Goal: Task Accomplishment & Management: Use online tool/utility

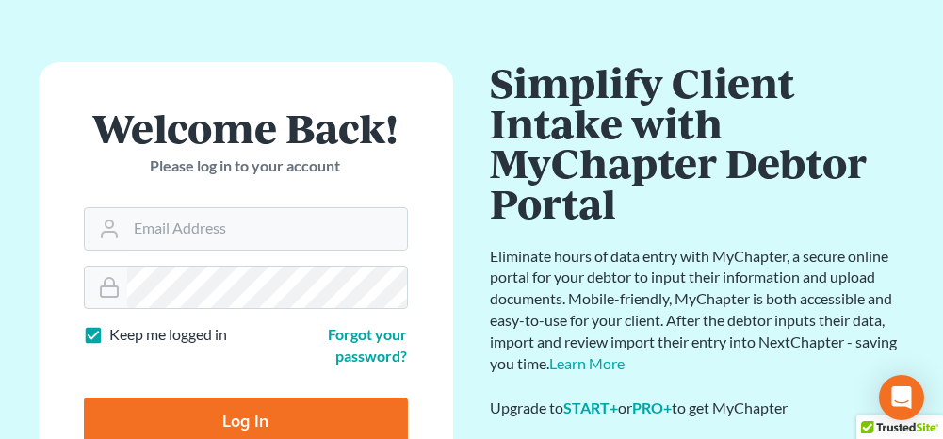
scroll to position [94, 0]
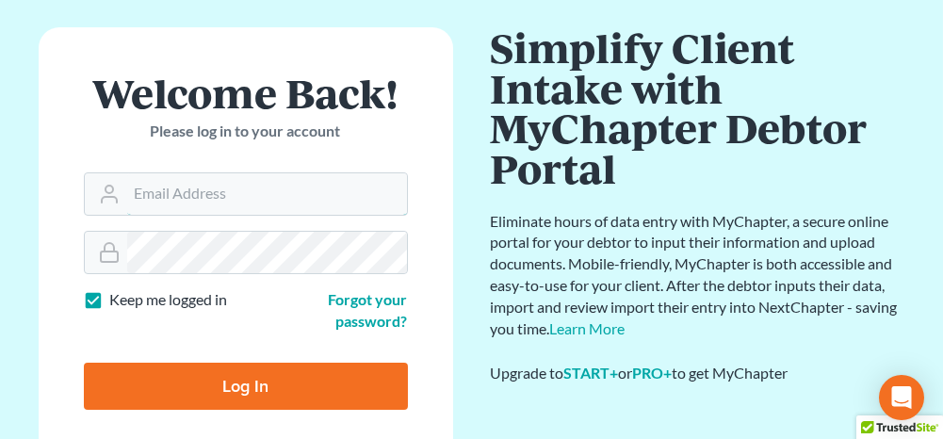
type input "[PERSON_NAME][EMAIL_ADDRESS][DOMAIN_NAME]"
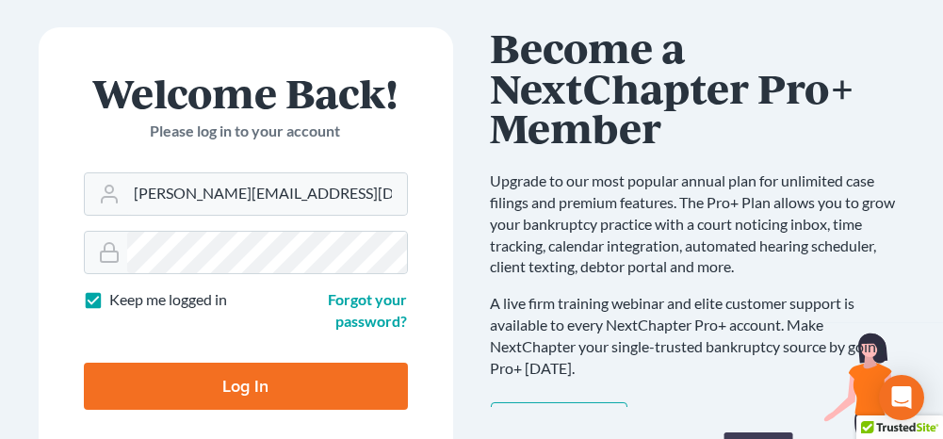
click at [278, 378] on input "Log In" at bounding box center [246, 386] width 324 height 47
type input "Thinking..."
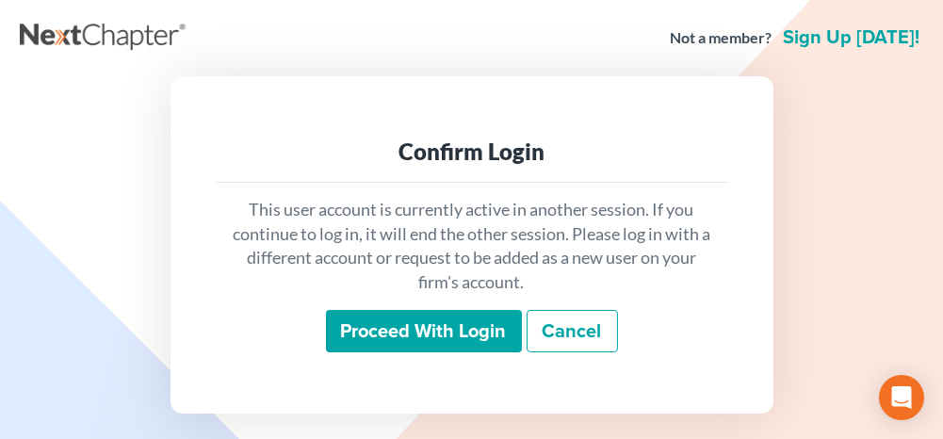
click at [399, 322] on input "Proceed with login" at bounding box center [424, 331] width 196 height 43
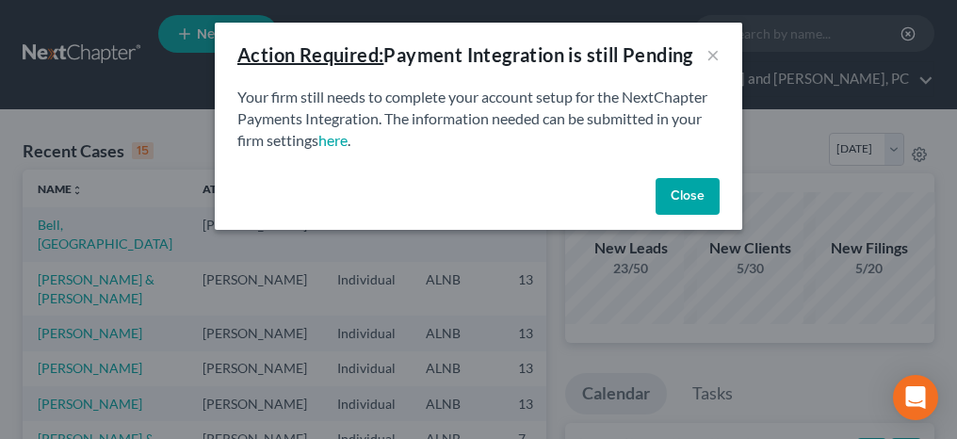
click at [689, 199] on button "Close" at bounding box center [688, 197] width 64 height 38
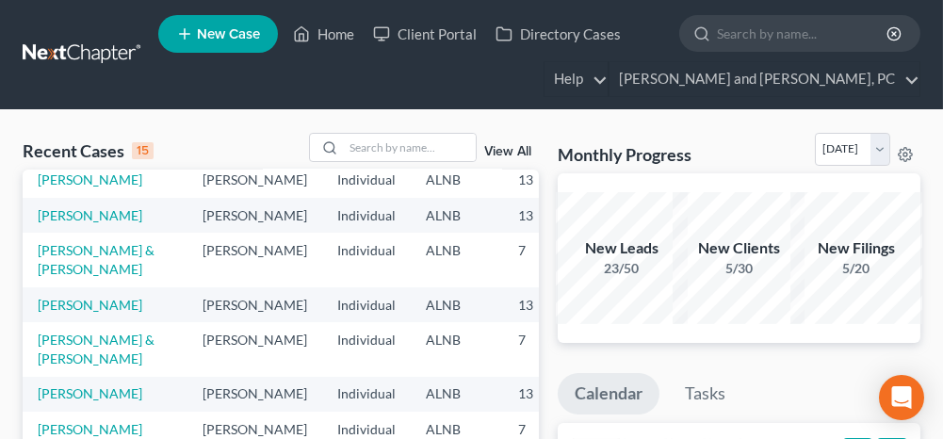
scroll to position [283, 0]
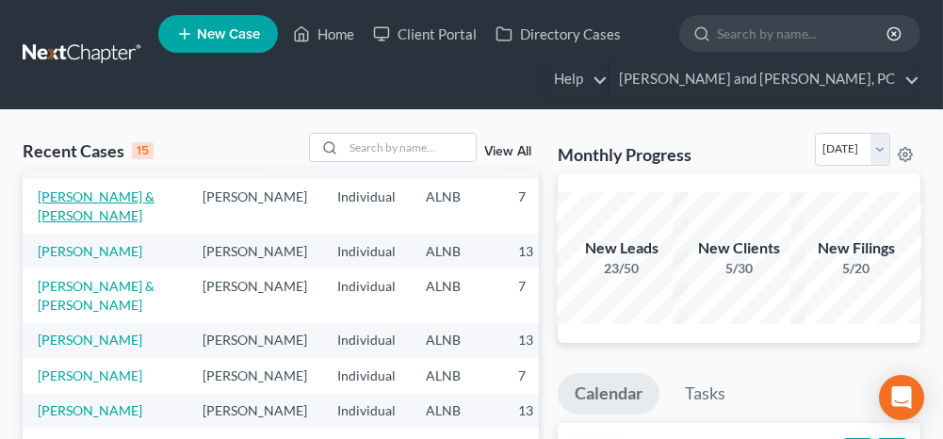
click at [52, 223] on link "[PERSON_NAME] & [PERSON_NAME]" at bounding box center [96, 205] width 117 height 35
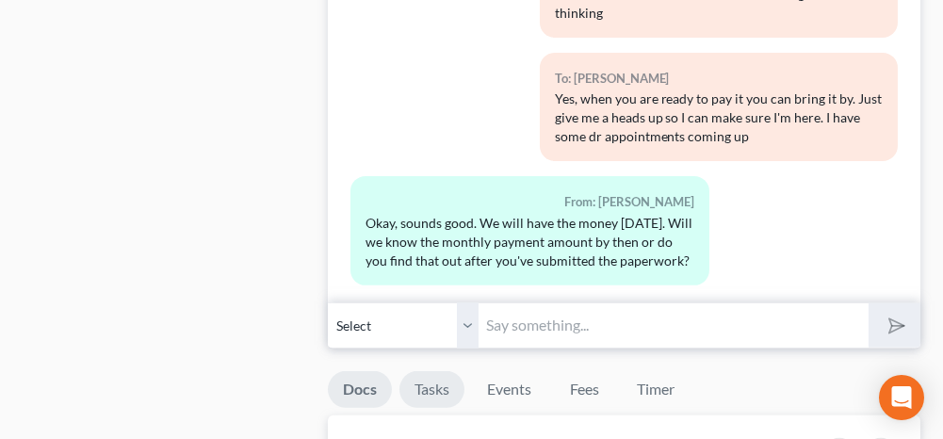
scroll to position [1601, 0]
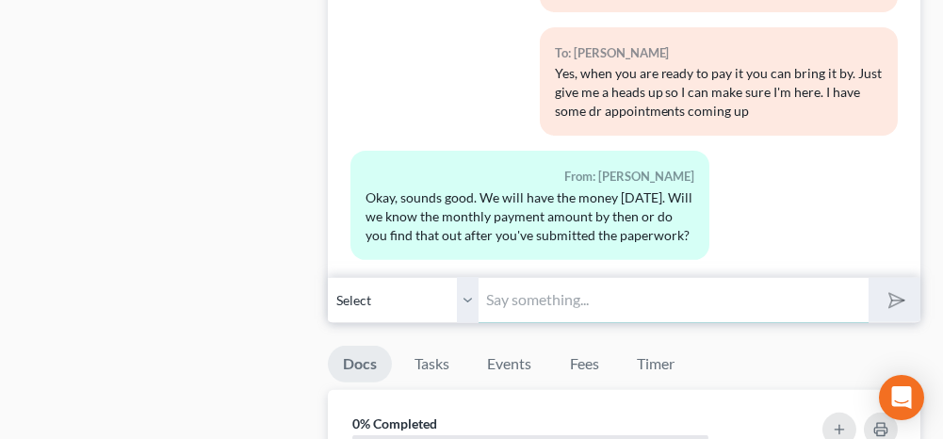
click at [557, 289] on input "text" at bounding box center [672, 300] width 389 height 46
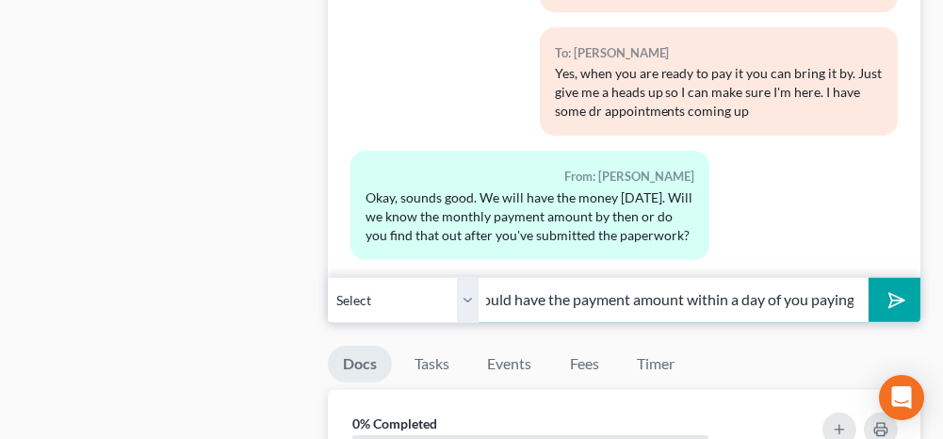
scroll to position [0, 369]
type input "After you pay I can pull credit and put it all together. I should have the paym…"
click at [901, 289] on polygon "submit" at bounding box center [893, 300] width 23 height 23
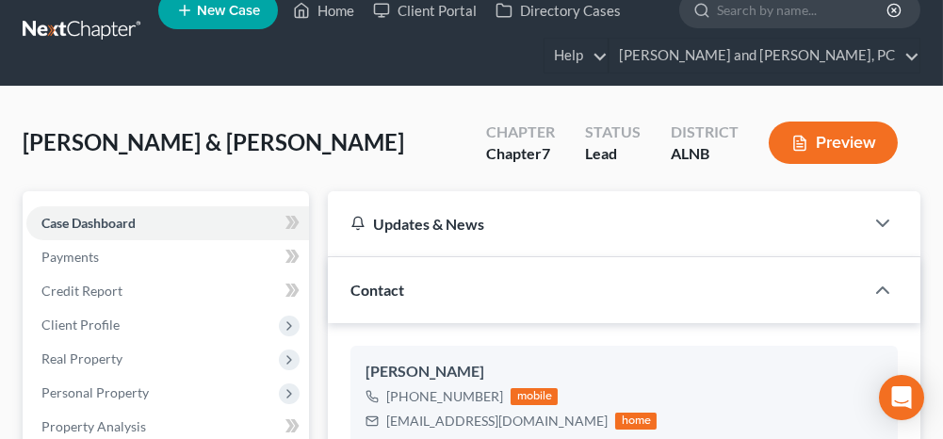
scroll to position [0, 0]
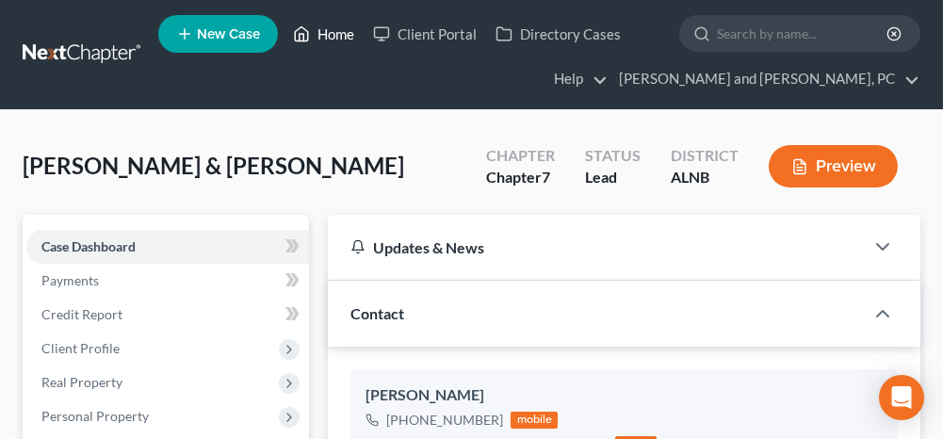
click at [340, 35] on link "Home" at bounding box center [324, 34] width 80 height 34
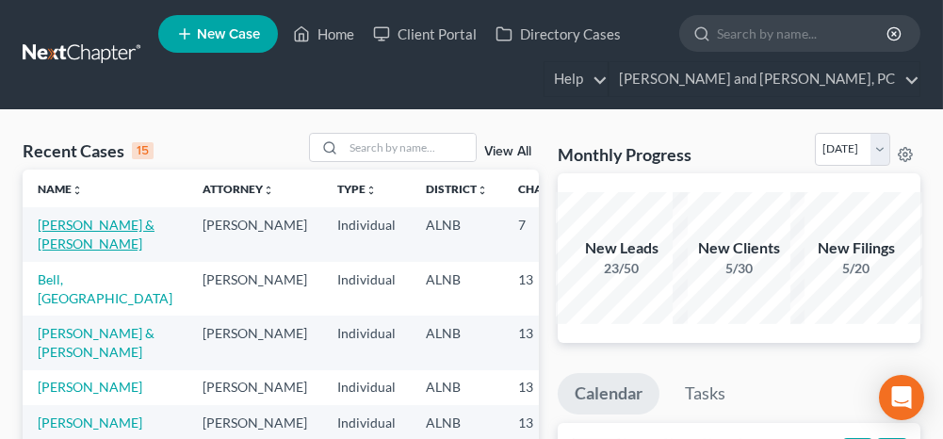
click at [64, 221] on link "[PERSON_NAME] & [PERSON_NAME]" at bounding box center [96, 234] width 117 height 35
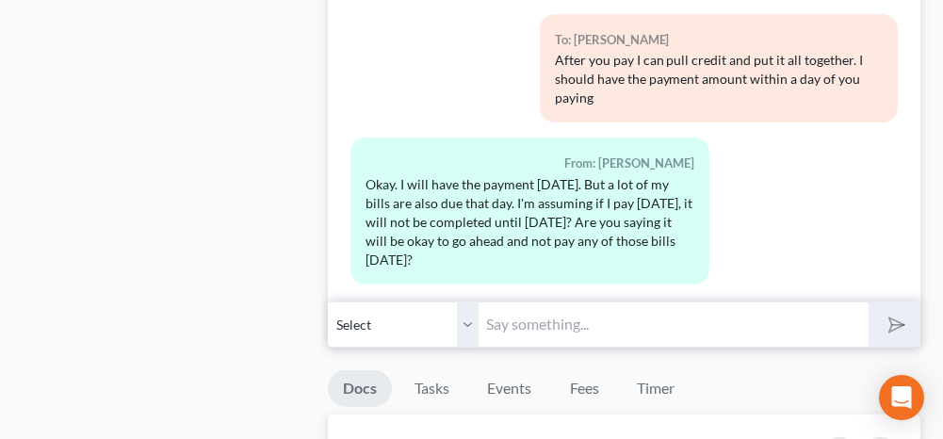
scroll to position [1601, 0]
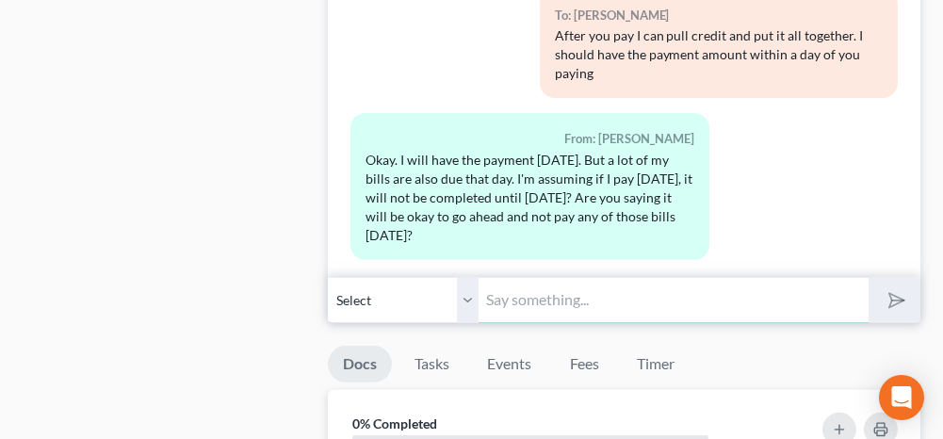
click at [595, 284] on input "text" at bounding box center [672, 300] width 389 height 46
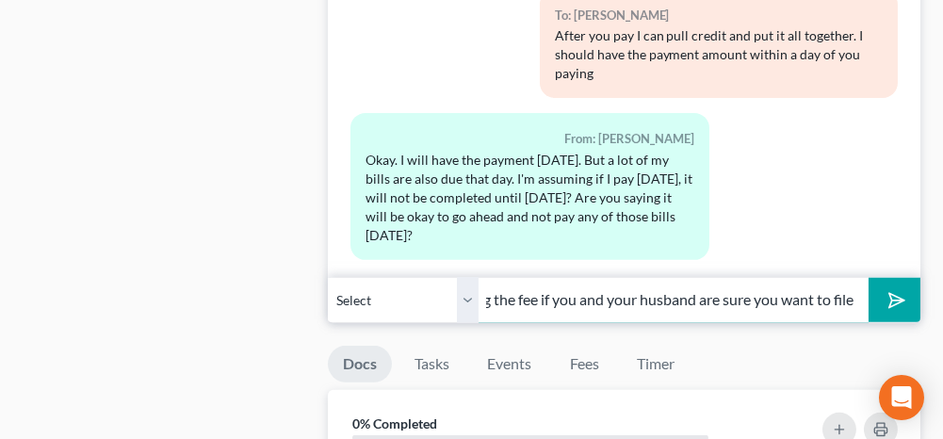
scroll to position [0, 267]
click at [532, 291] on input "Yes, don't pay anything [DATE]. Just bring the fee if you and your husband are …" at bounding box center [672, 300] width 389 height 46
type input "Yes, don't pay anything [DATE]. Just bring the fee for the bankruptcy if you an…"
click at [888, 286] on icon "submit" at bounding box center [893, 299] width 26 height 26
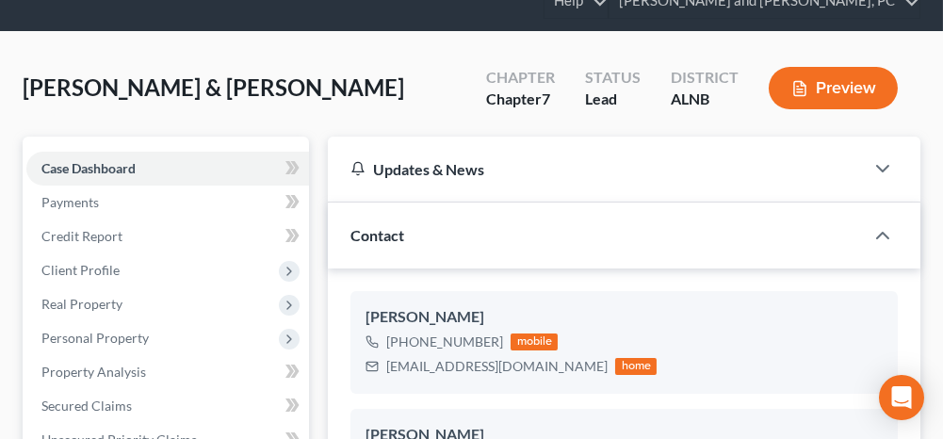
scroll to position [0, 0]
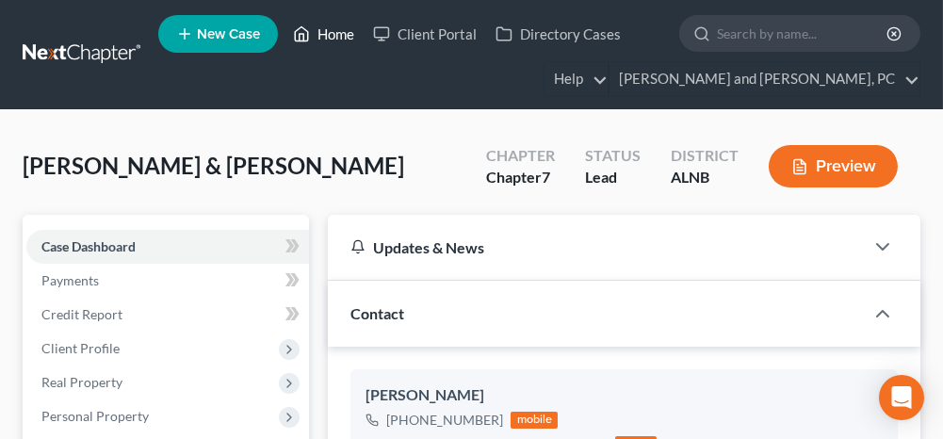
click at [344, 35] on link "Home" at bounding box center [324, 34] width 80 height 34
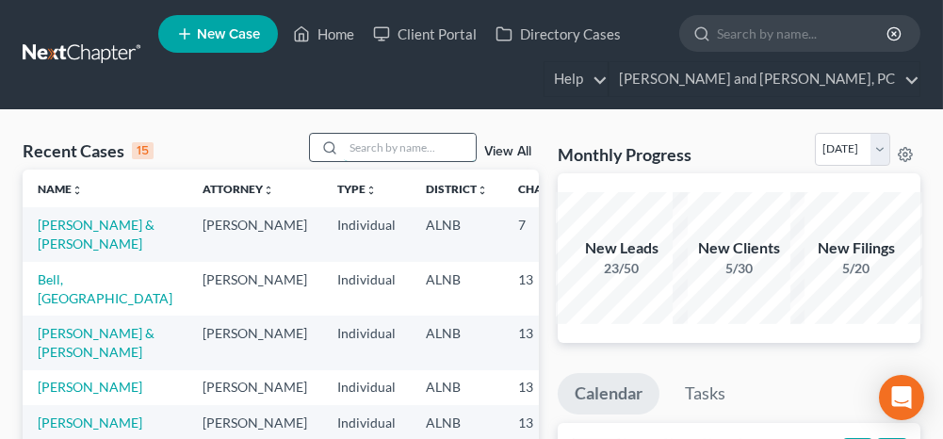
click at [394, 134] on input "search" at bounding box center [410, 147] width 132 height 27
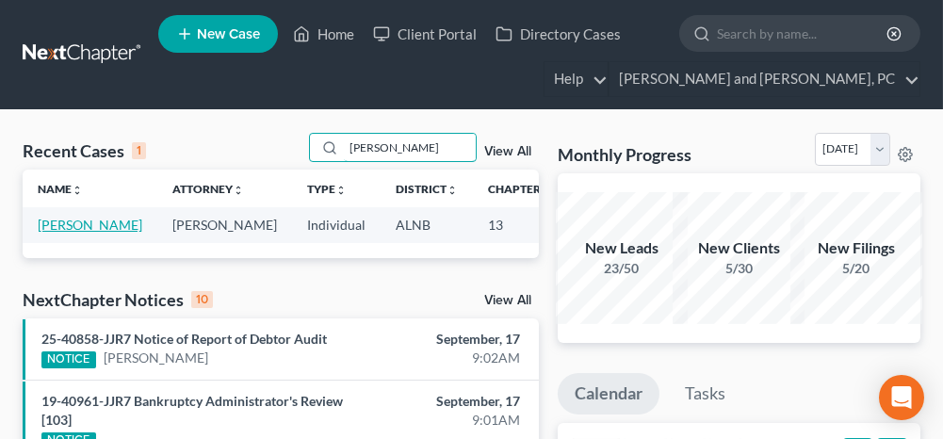
type input "[PERSON_NAME]"
click at [57, 226] on link "[PERSON_NAME]" at bounding box center [90, 225] width 105 height 16
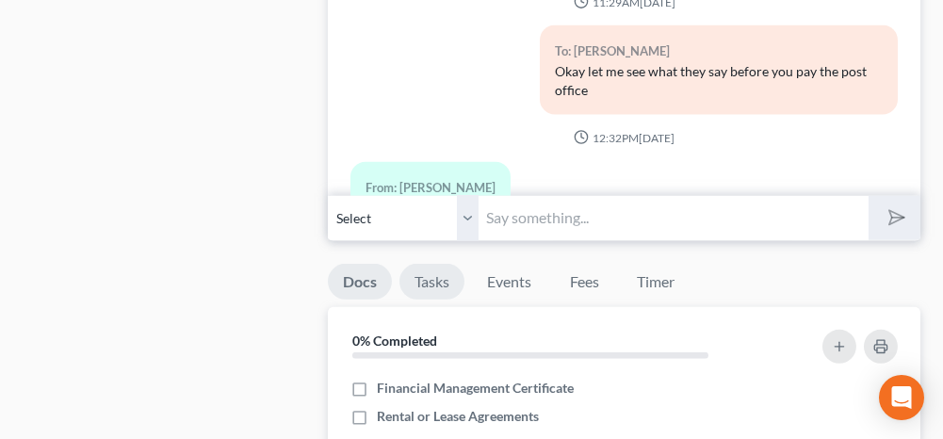
scroll to position [2166, 0]
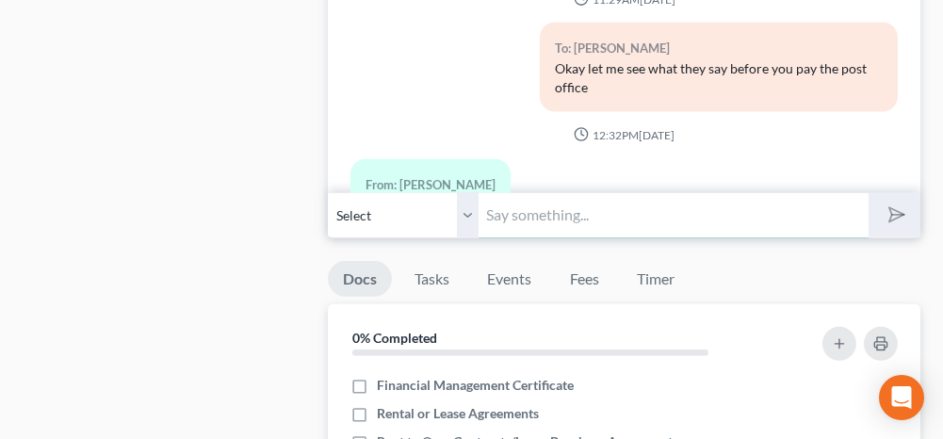
click at [540, 204] on input "text" at bounding box center [672, 215] width 389 height 46
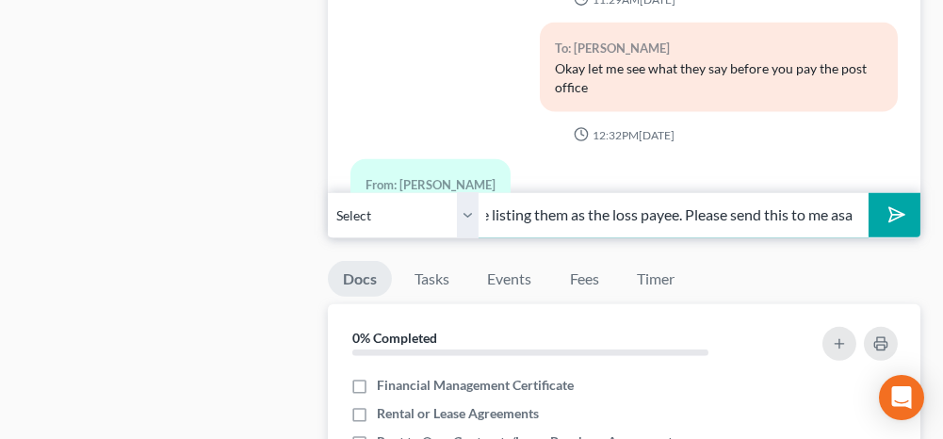
scroll to position [0, 567]
type input "America's First needs the declaration page for the insurance on the 2021 Kia Te…"
click at [906, 198] on button "submit" at bounding box center [894, 215] width 52 height 44
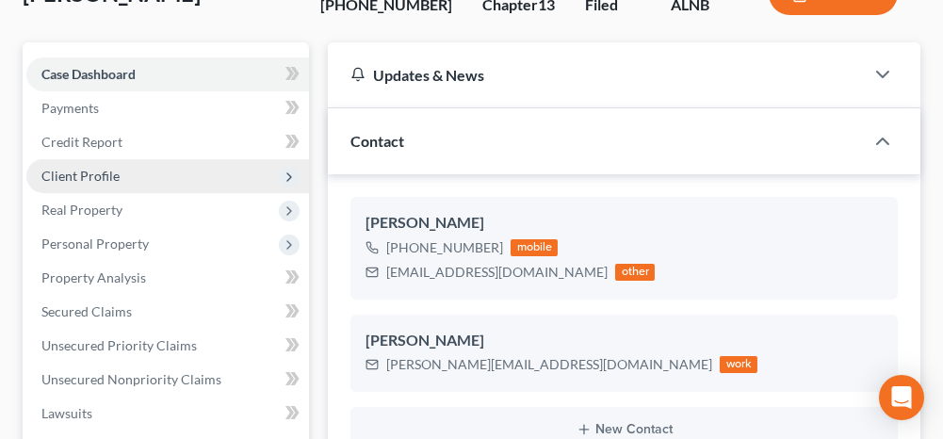
scroll to position [0, 0]
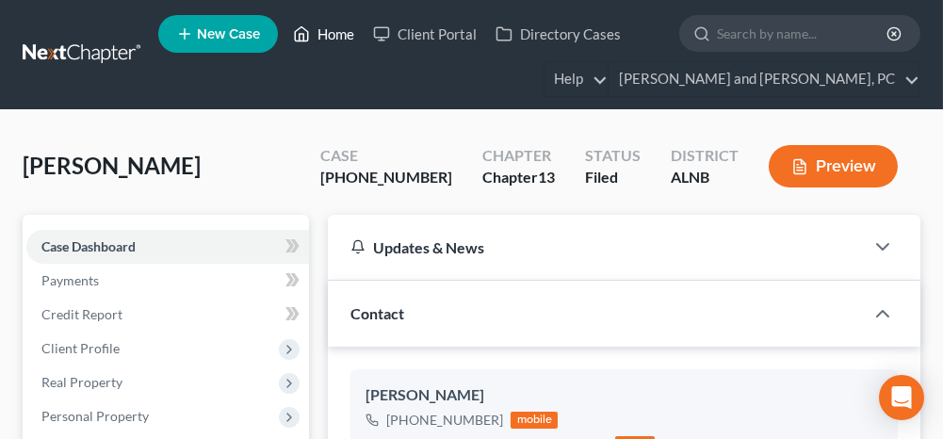
click at [332, 33] on link "Home" at bounding box center [324, 34] width 80 height 34
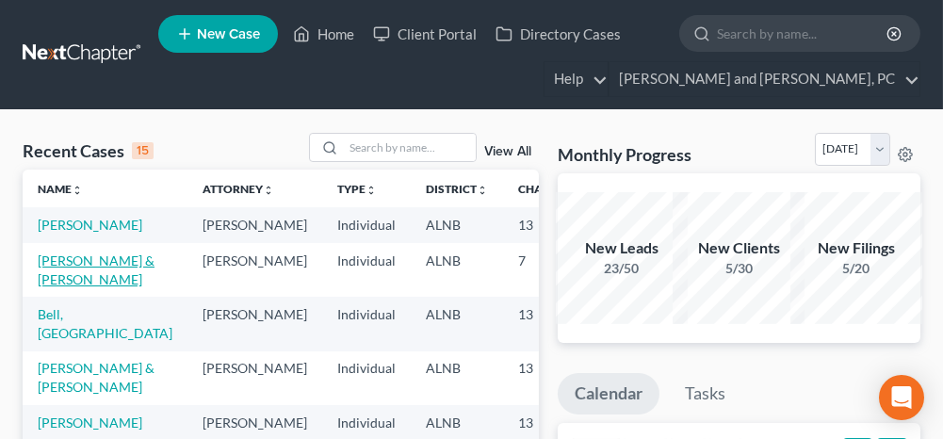
click at [55, 275] on link "[PERSON_NAME] & [PERSON_NAME]" at bounding box center [96, 269] width 117 height 35
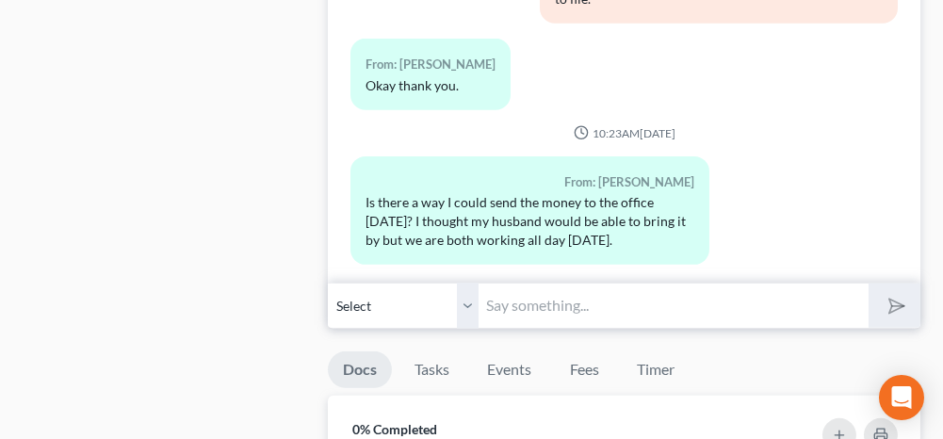
scroll to position [1601, 0]
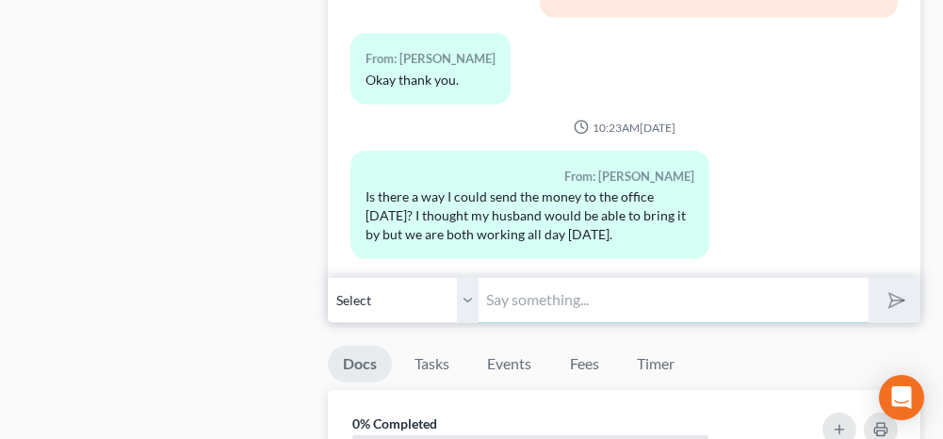
click at [556, 292] on input "text" at bounding box center [672, 300] width 389 height 46
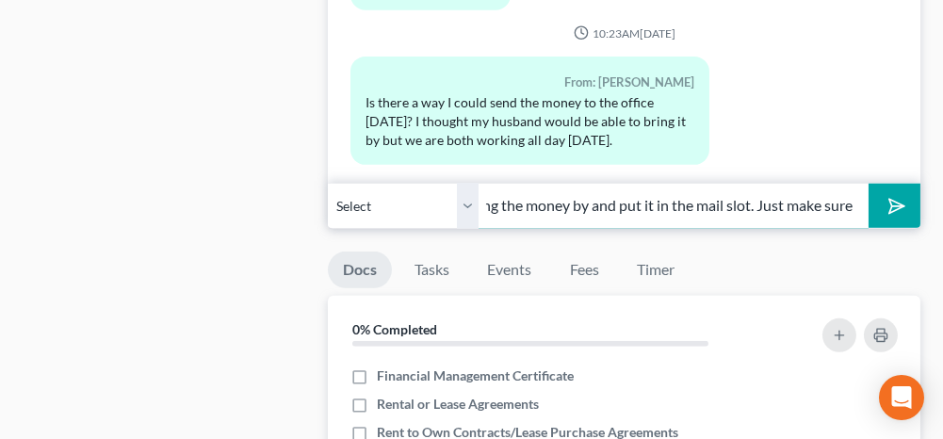
scroll to position [0, 654]
type input "We take payments over the phone by debit card but it charges 5%. The other opti…"
click at [894, 197] on icon "submit" at bounding box center [893, 205] width 26 height 26
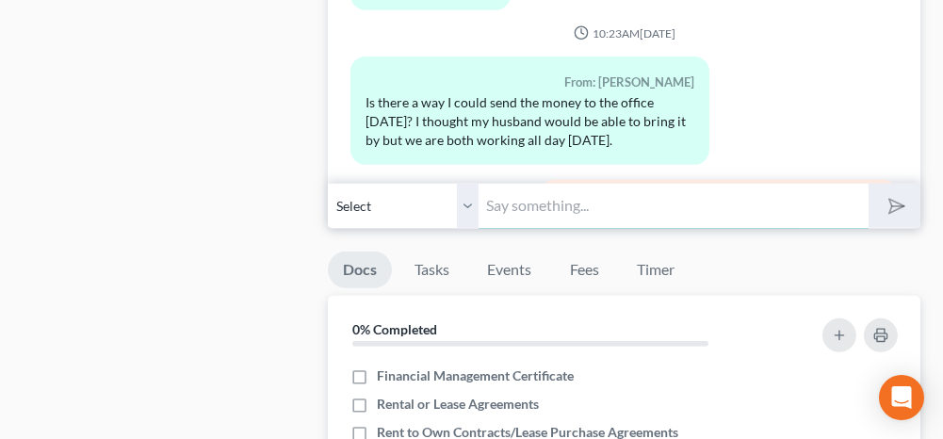
click at [737, 197] on input "text" at bounding box center [672, 206] width 389 height 46
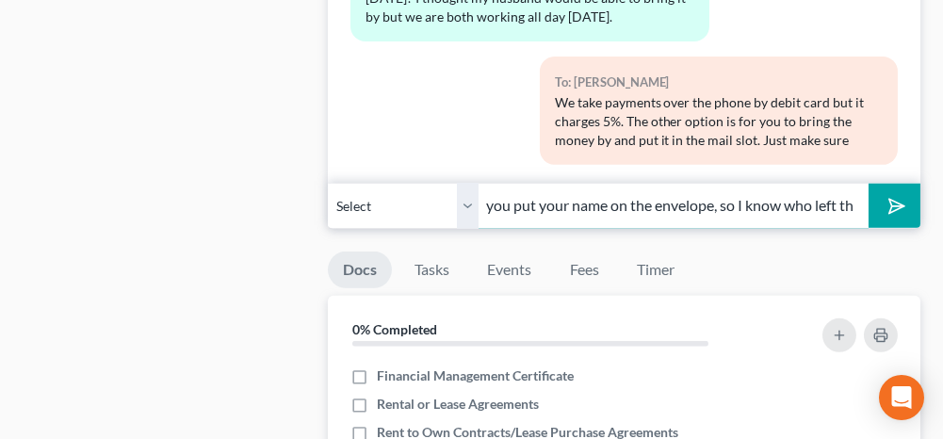
type input "you put your name on the envelope, so I know who left the money"
click at [888, 204] on button "submit" at bounding box center [894, 206] width 52 height 44
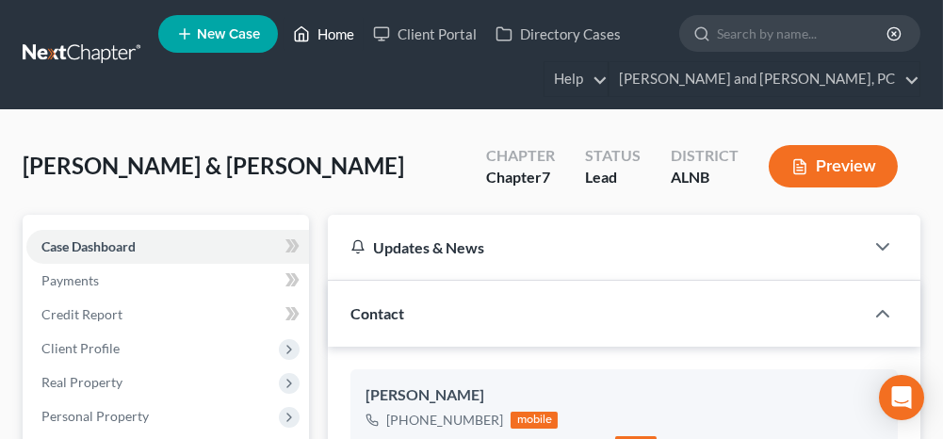
click at [325, 34] on link "Home" at bounding box center [324, 34] width 80 height 34
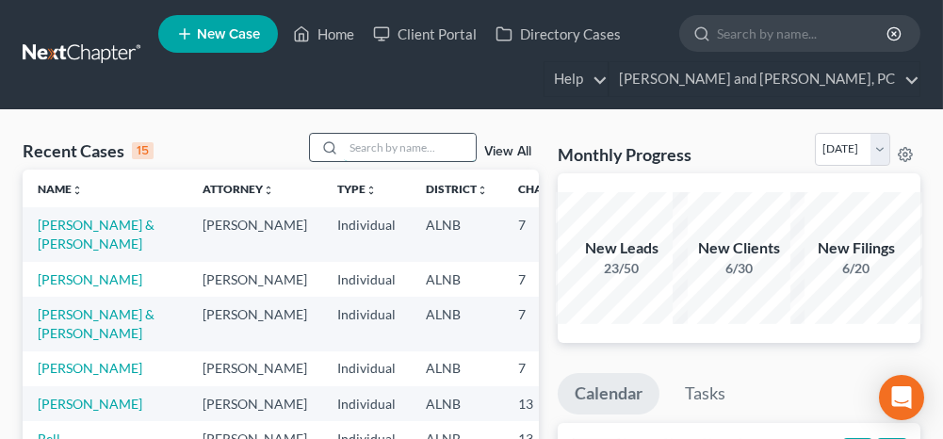
click at [406, 149] on input "search" at bounding box center [410, 147] width 132 height 27
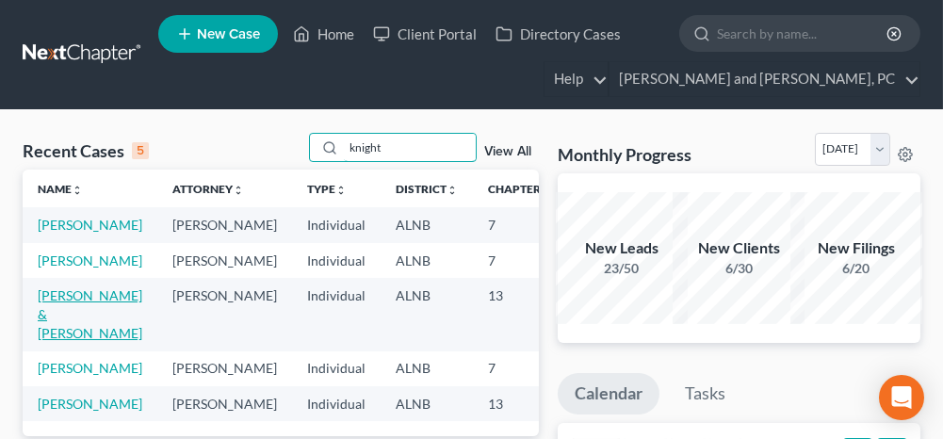
type input "knight"
click at [69, 341] on link "[PERSON_NAME] & [PERSON_NAME]" at bounding box center [90, 314] width 105 height 54
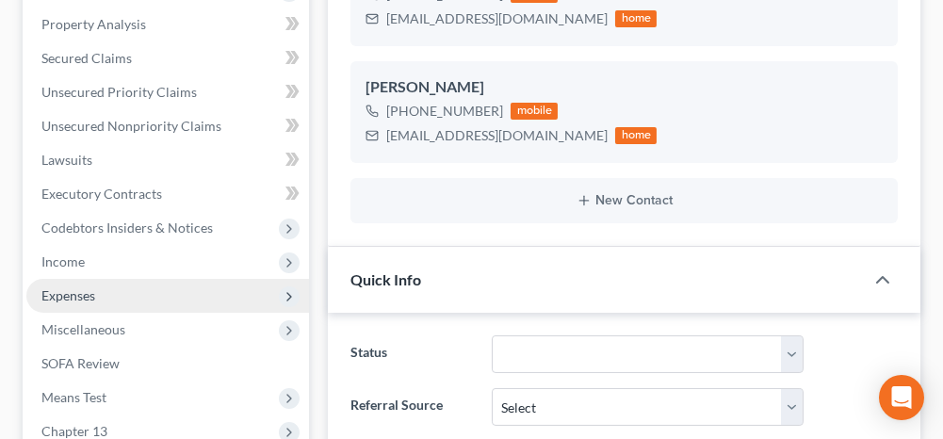
scroll to position [30089, 0]
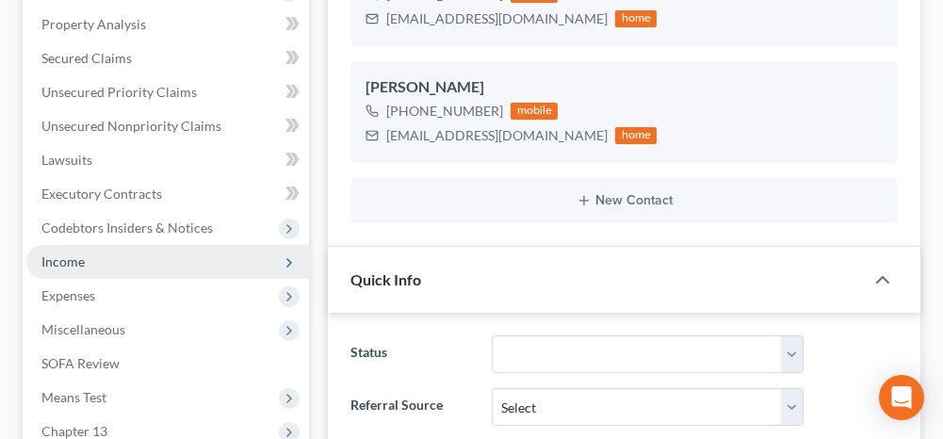
click at [109, 245] on span "Income" at bounding box center [167, 262] width 283 height 34
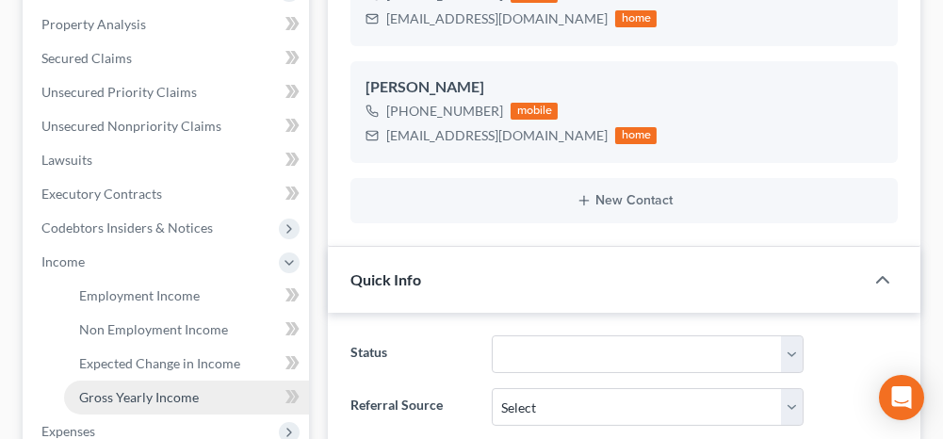
click at [127, 389] on span "Gross Yearly Income" at bounding box center [139, 397] width 120 height 16
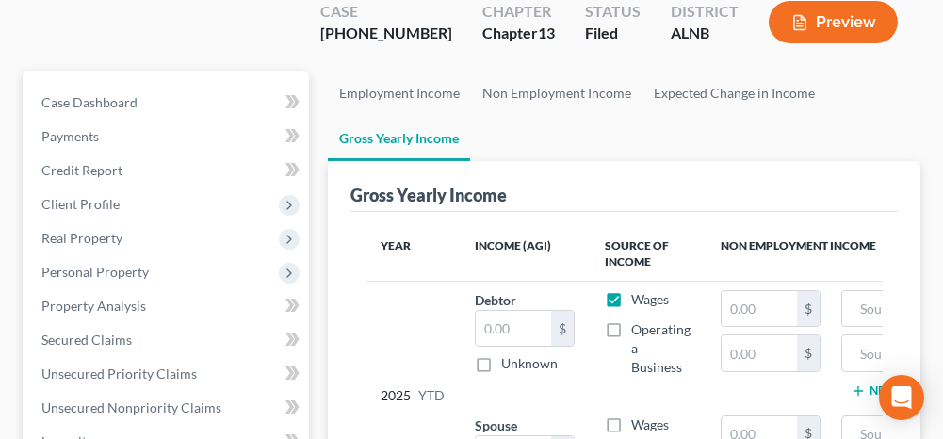
scroll to position [188, 0]
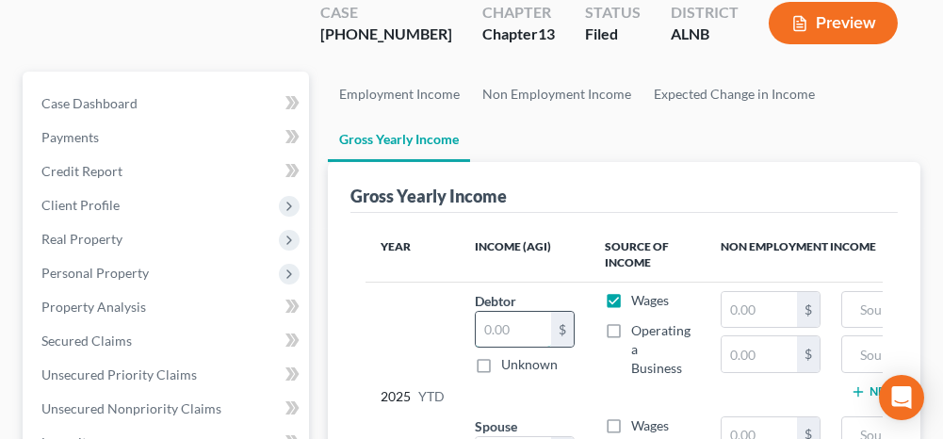
click at [488, 312] on input "text" at bounding box center [513, 330] width 75 height 36
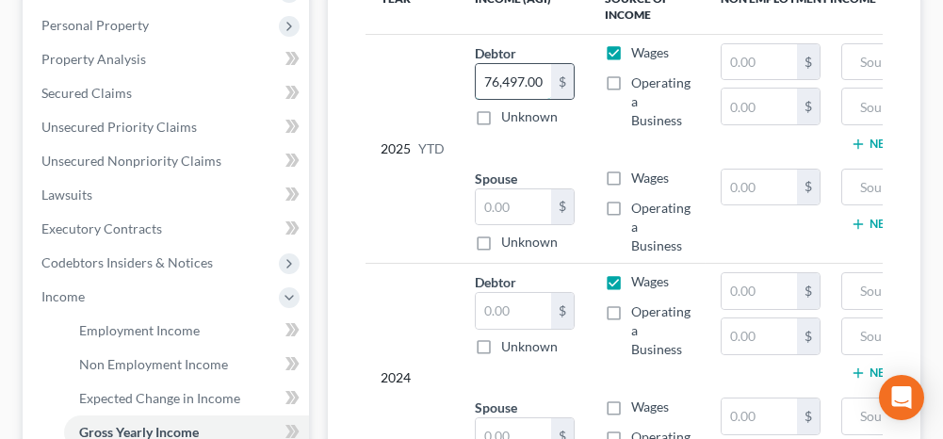
scroll to position [471, 0]
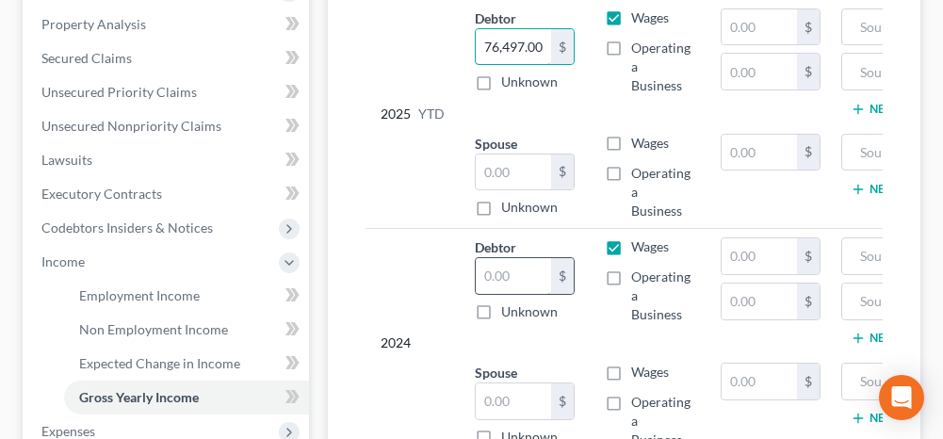
type input "76,497.00"
click at [502, 258] on input "text" at bounding box center [513, 276] width 75 height 36
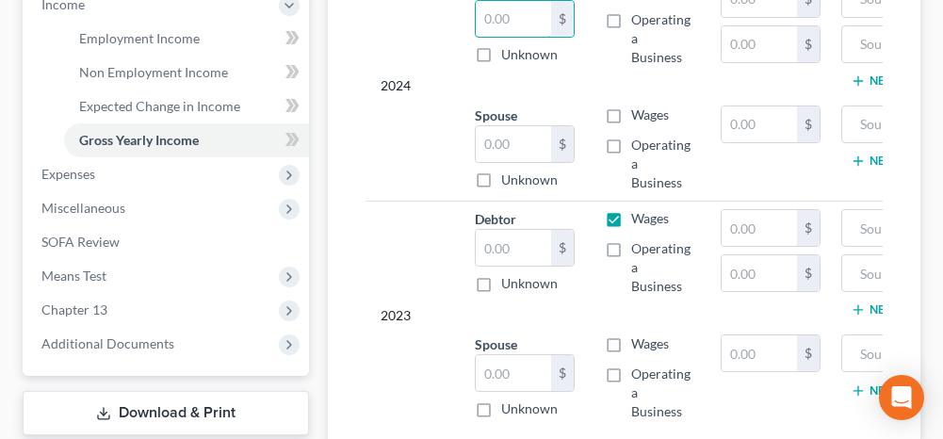
scroll to position [754, 0]
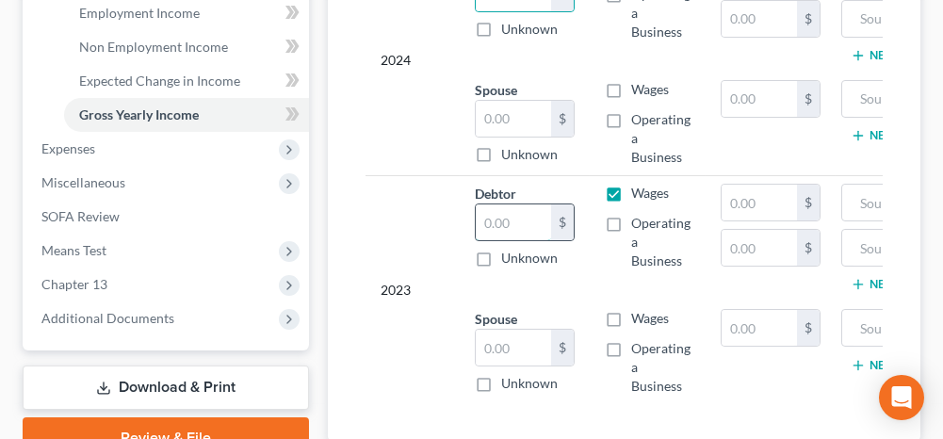
click at [498, 204] on input "text" at bounding box center [513, 222] width 75 height 36
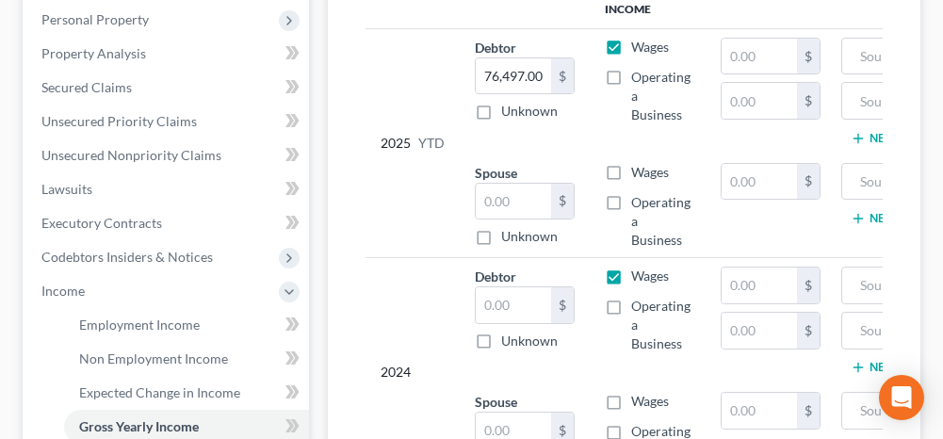
scroll to position [377, 0]
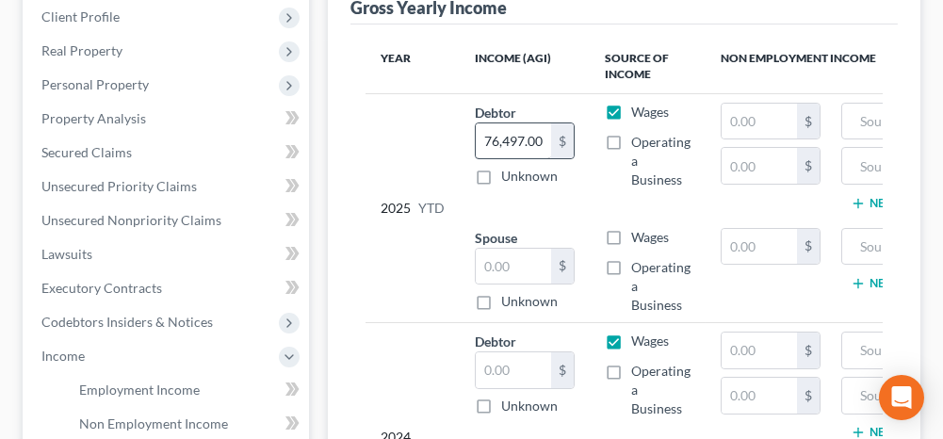
type input "76,497.00"
click at [501, 352] on input "text" at bounding box center [513, 370] width 75 height 36
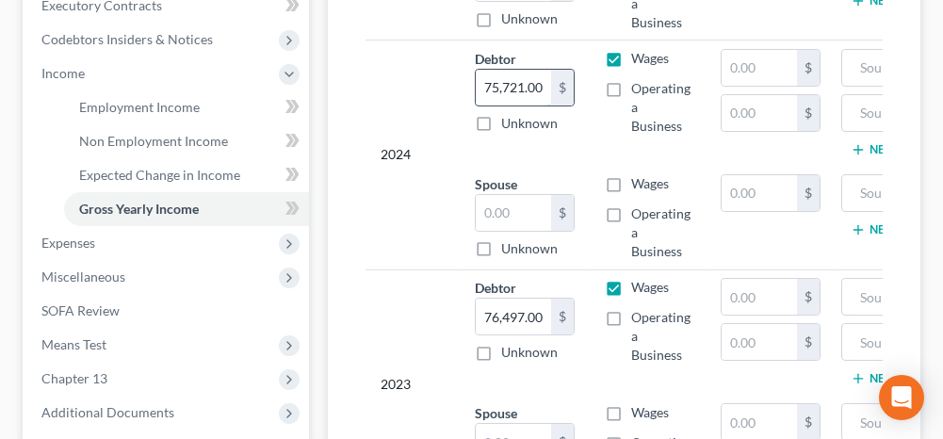
scroll to position [565, 0]
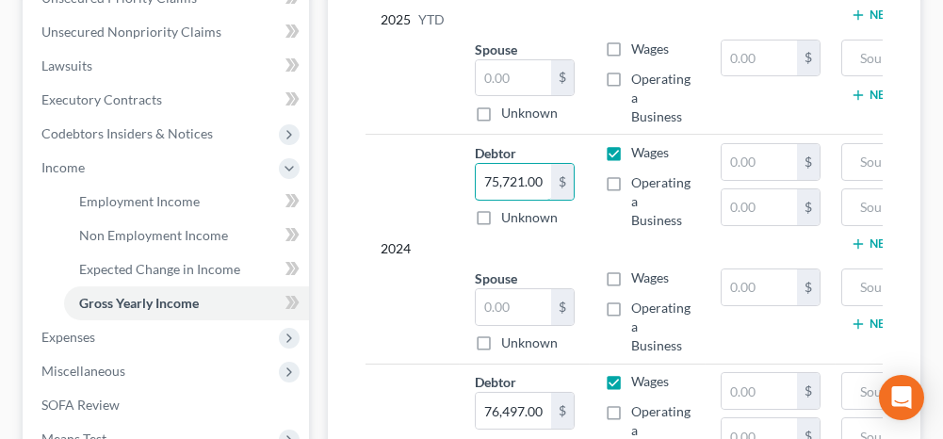
type input "75,721.00"
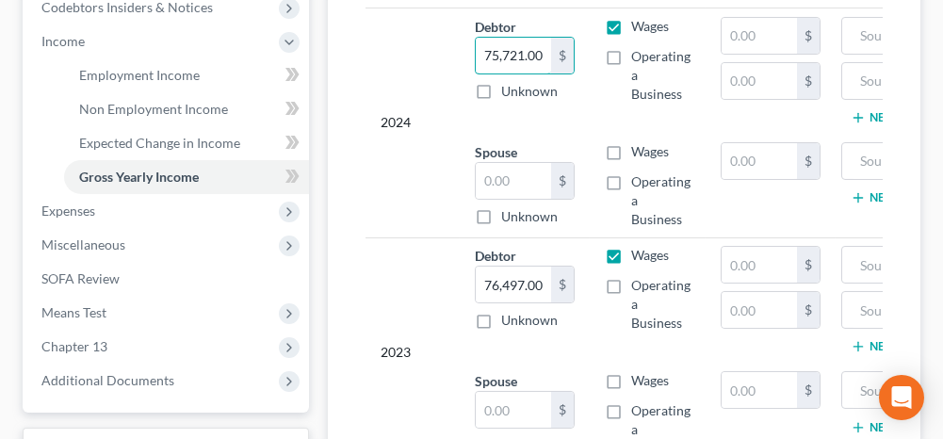
scroll to position [754, 0]
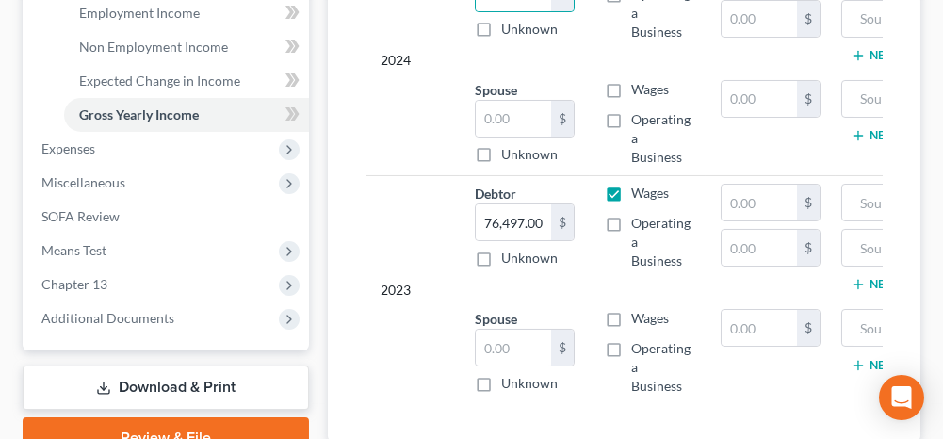
click at [631, 339] on label "Operating a Business" at bounding box center [660, 367] width 59 height 57
click at [639, 339] on input "Operating a Business" at bounding box center [645, 345] width 12 height 12
checkbox input "true"
click at [515, 330] on input "text" at bounding box center [513, 348] width 75 height 36
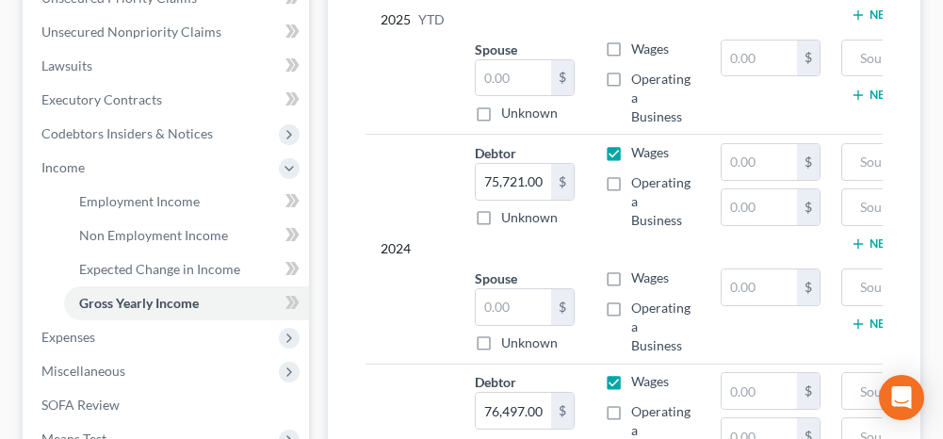
scroll to position [565, 0]
type input "63,693.00"
click at [520, 289] on input "text" at bounding box center [513, 307] width 75 height 36
type input "5,172.00"
click at [631, 299] on label "Operating a Business" at bounding box center [660, 327] width 59 height 57
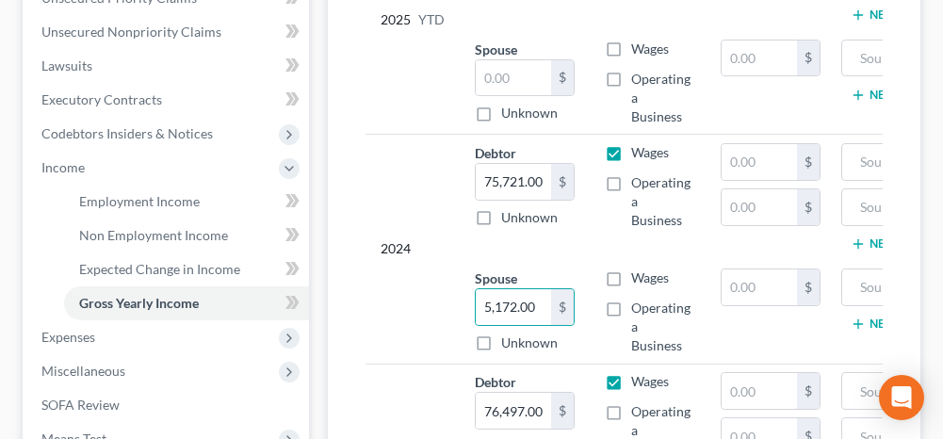
click at [639, 299] on input "Operating a Business" at bounding box center [645, 305] width 12 height 12
checkbox input "true"
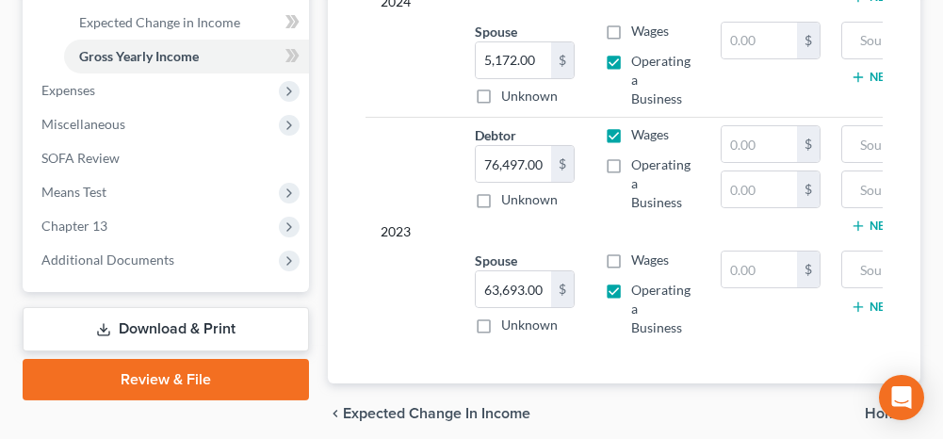
scroll to position [848, 0]
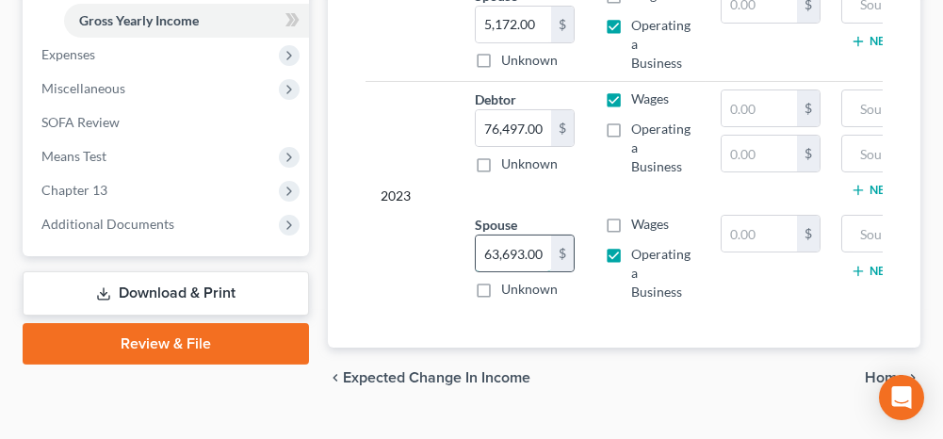
click at [535, 235] on input "63,693.00" at bounding box center [513, 253] width 75 height 36
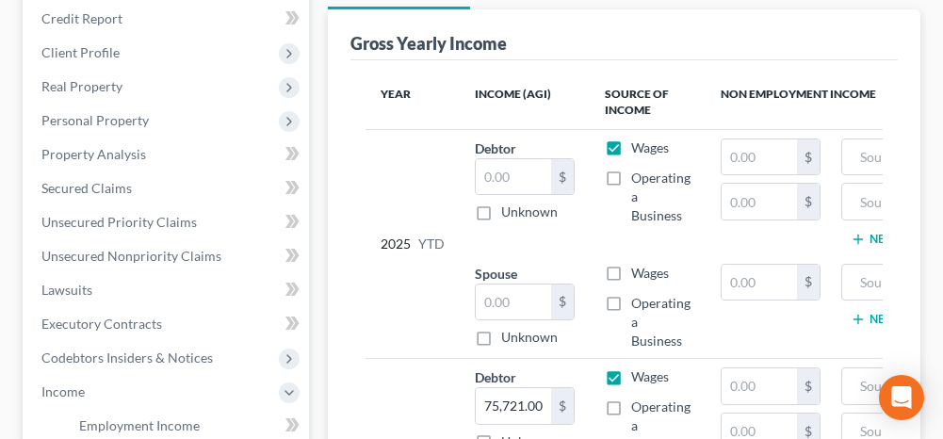
scroll to position [377, 0]
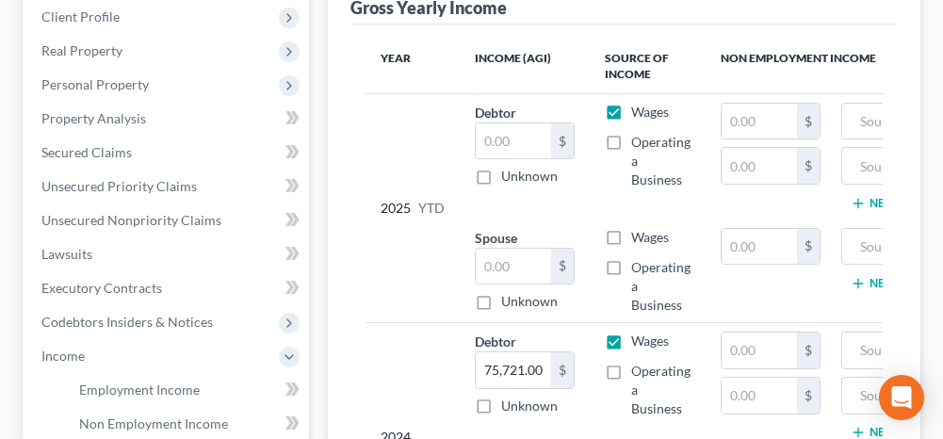
type input "0.00"
click at [505, 123] on input "text" at bounding box center [513, 141] width 75 height 36
type input "35,051.00"
click at [631, 258] on label "Operating a Business" at bounding box center [660, 286] width 59 height 57
click at [639, 258] on input "Operating a Business" at bounding box center [645, 264] width 12 height 12
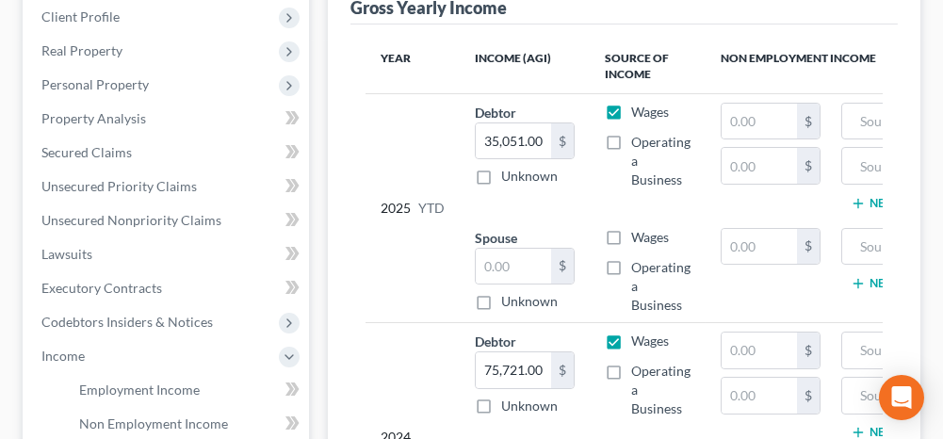
checkbox input "true"
click at [524, 249] on input "text" at bounding box center [513, 267] width 75 height 36
type input "23,734.00"
click at [318, 276] on div "Employment Income Non Employment Income Expected Change in Income Gross Yearly …" at bounding box center [623, 381] width 611 height 996
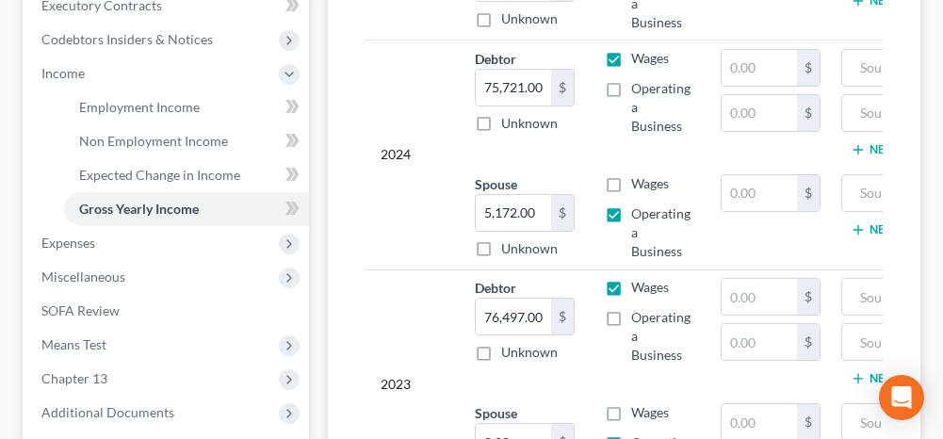
scroll to position [754, 0]
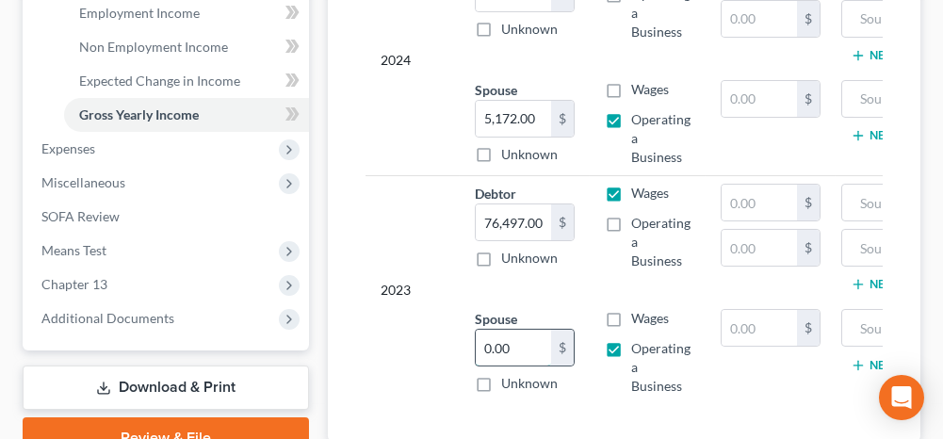
click at [509, 330] on input "0.00" at bounding box center [513, 348] width 75 height 36
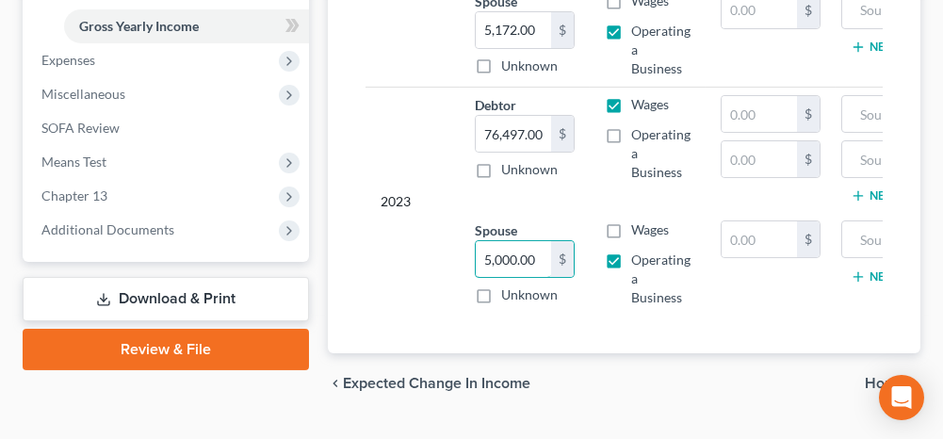
scroll to position [848, 0]
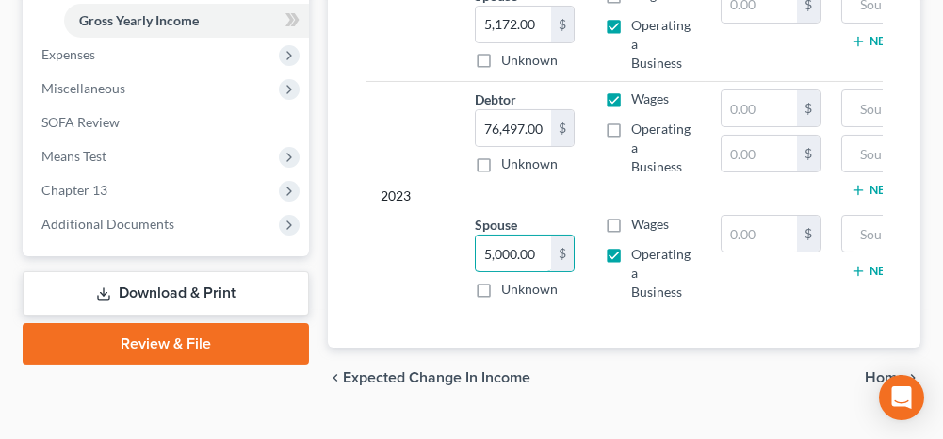
type input "5,000.00"
click at [182, 271] on link "Download & Print" at bounding box center [166, 293] width 286 height 44
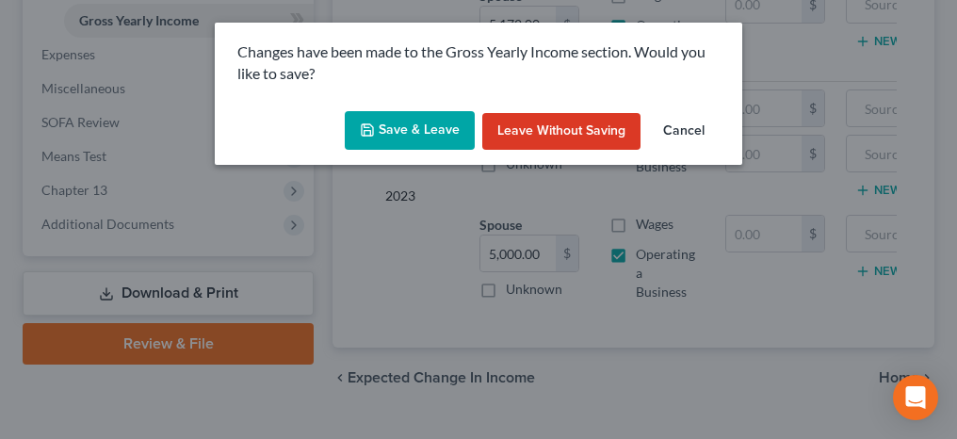
click at [368, 126] on icon "button" at bounding box center [367, 129] width 15 height 15
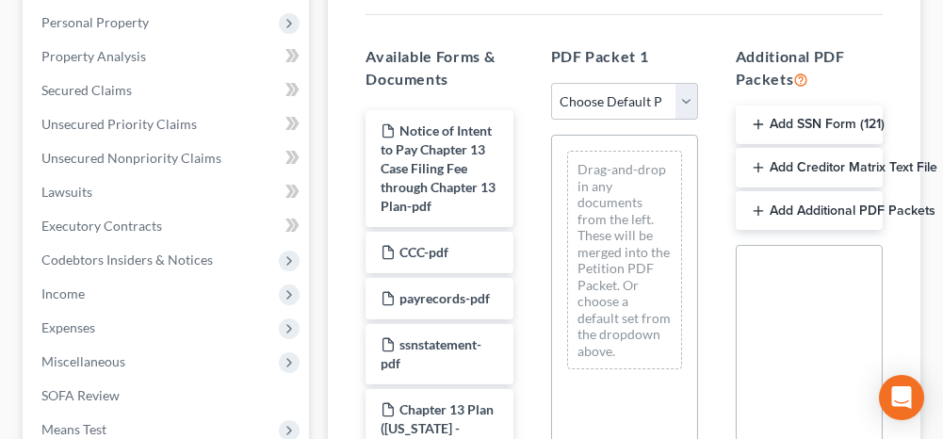
scroll to position [471, 0]
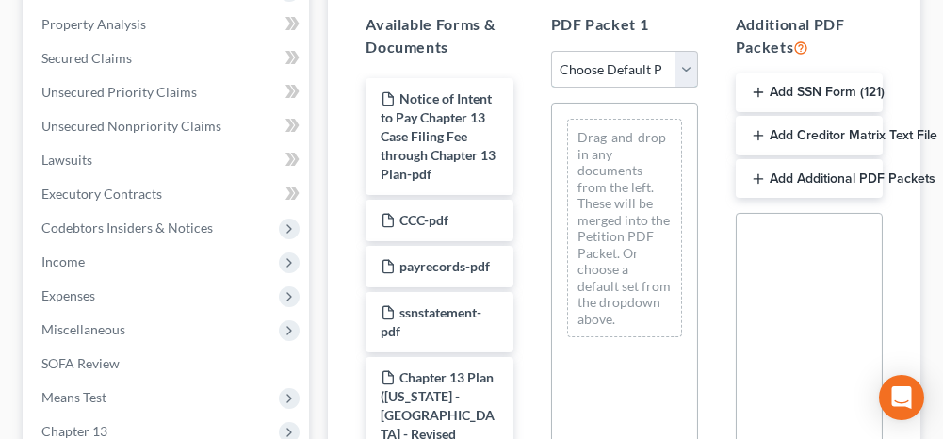
click at [608, 51] on select "Choose Default Petition PDF Packet Complete Bankruptcy Petition (all forms and …" at bounding box center [624, 70] width 147 height 38
select select "2"
click at [551, 51] on select "Choose Default Petition PDF Packet Complete Bankruptcy Petition (all forms and …" at bounding box center [624, 70] width 147 height 38
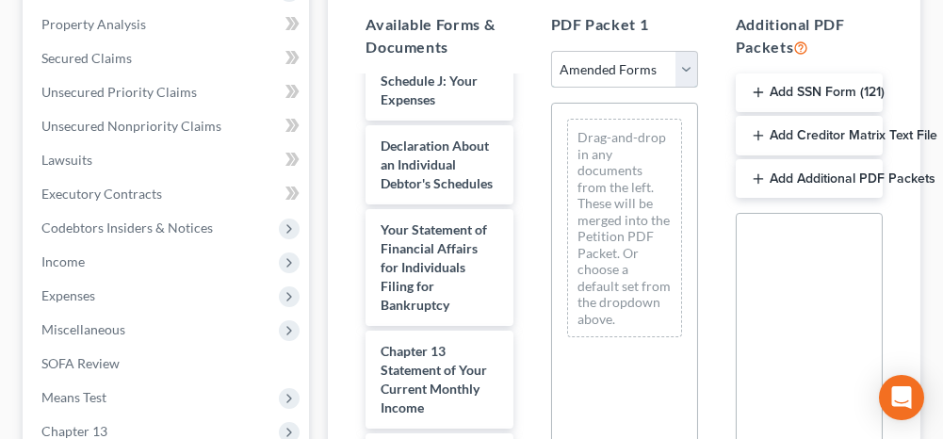
scroll to position [848, 0]
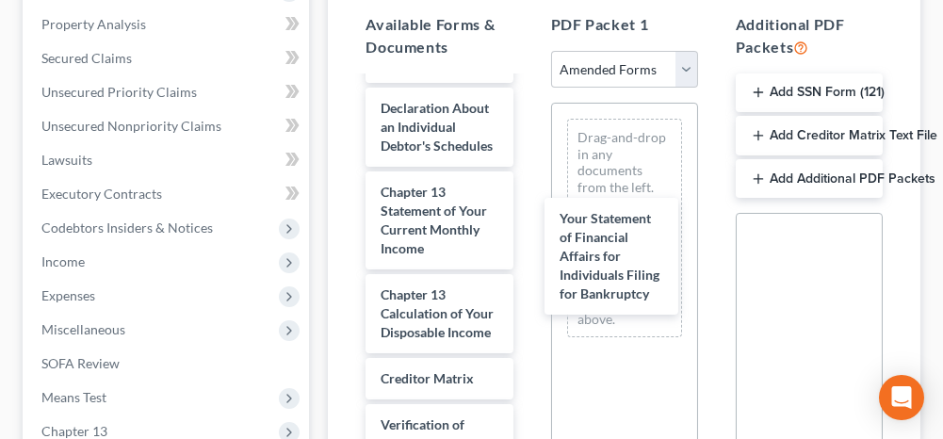
drag, startPoint x: 422, startPoint y: 241, endPoint x: 604, endPoint y: 259, distance: 182.7
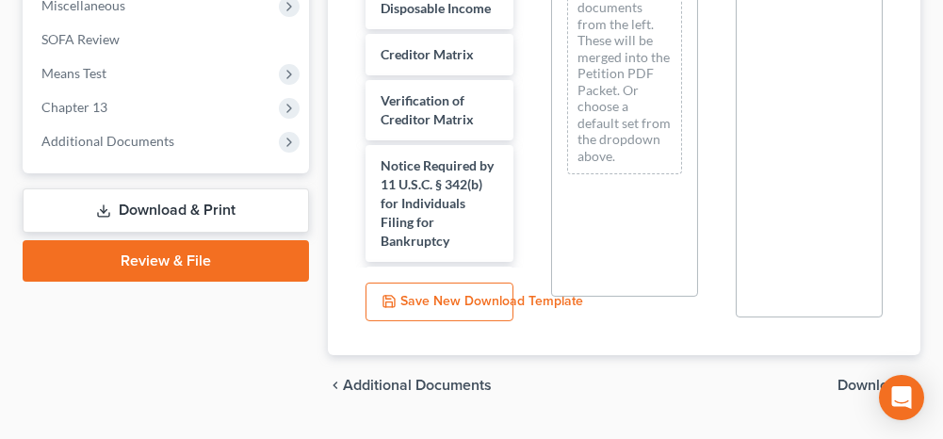
click at [865, 378] on span "Download" at bounding box center [871, 385] width 68 height 15
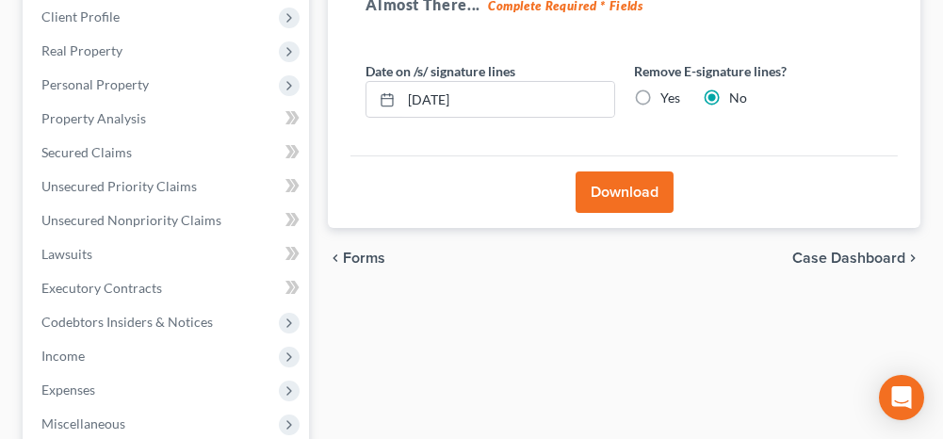
scroll to position [189, 0]
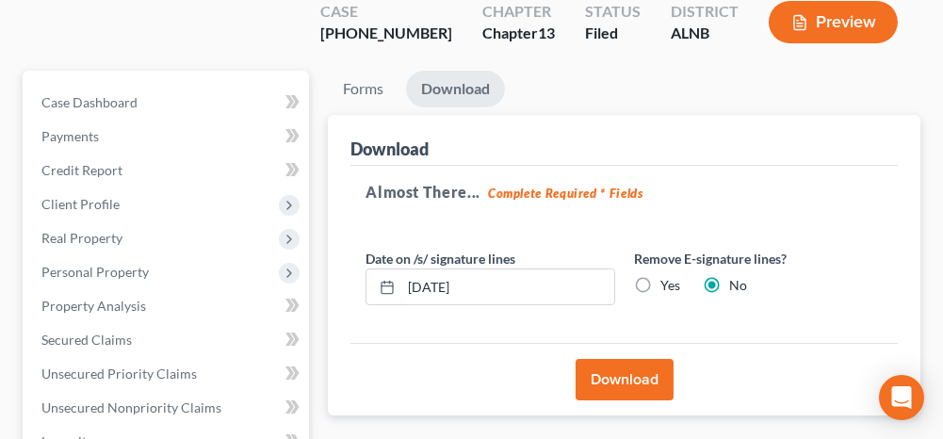
click at [646, 359] on button "Download" at bounding box center [624, 379] width 98 height 41
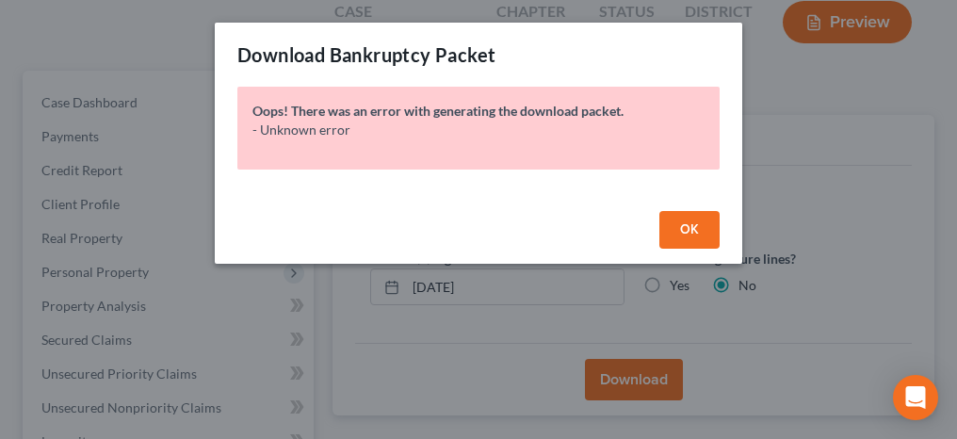
click at [683, 235] on span "OK" at bounding box center [689, 229] width 19 height 16
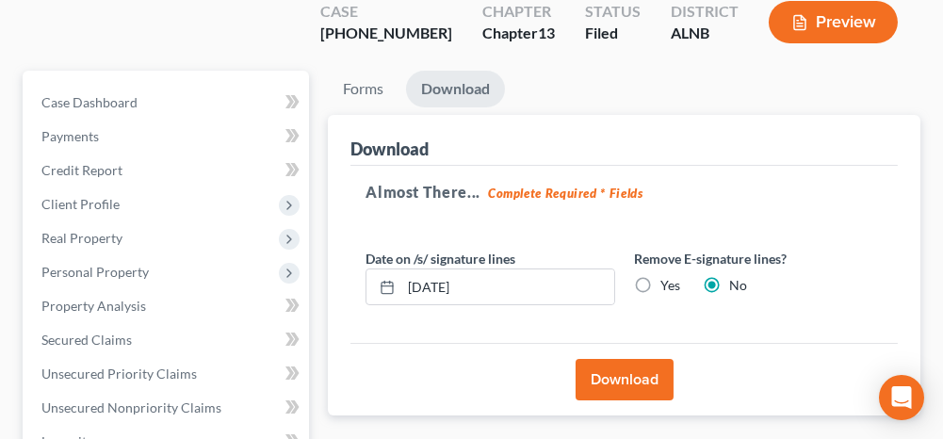
click at [634, 359] on button "Download" at bounding box center [624, 379] width 98 height 41
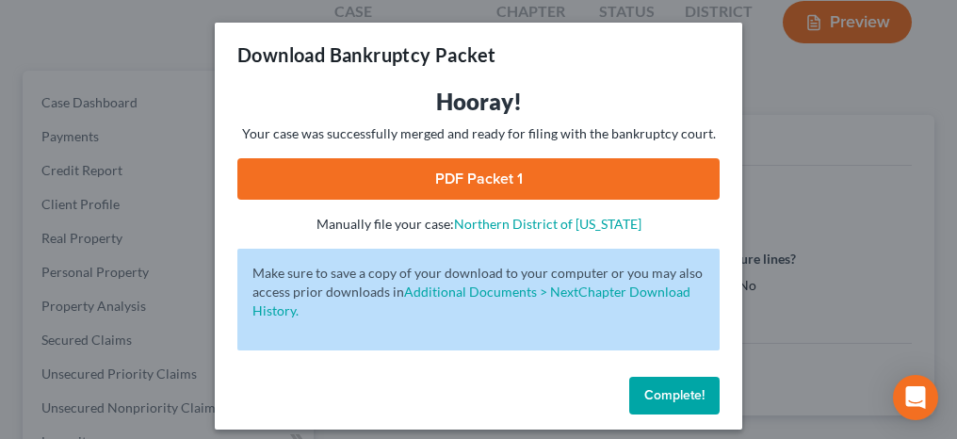
click at [524, 174] on link "PDF Packet 1" at bounding box center [478, 178] width 482 height 41
click at [673, 399] on span "Complete!" at bounding box center [674, 395] width 60 height 16
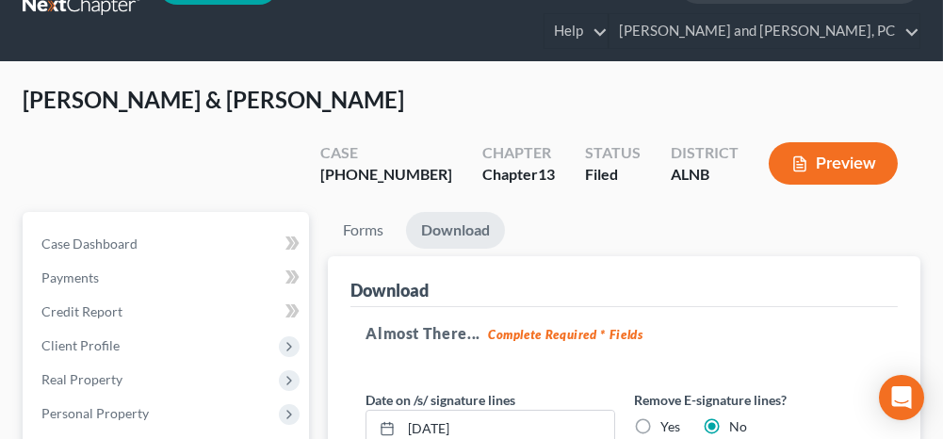
scroll to position [0, 0]
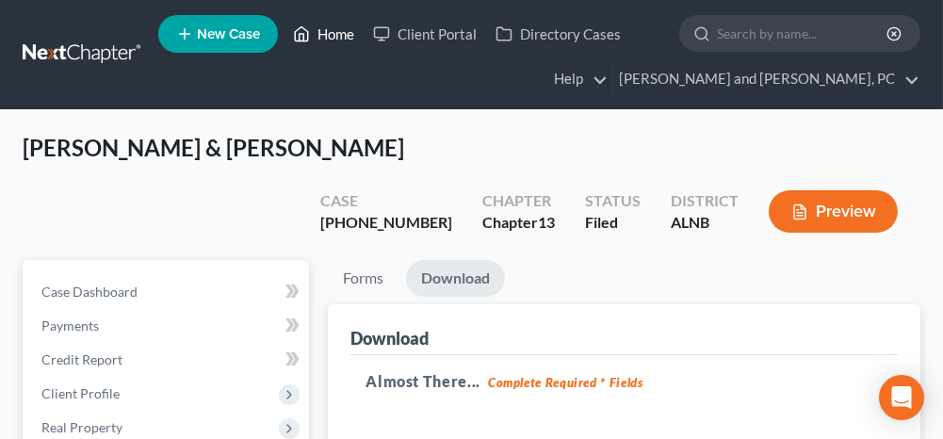
click at [326, 29] on link "Home" at bounding box center [324, 34] width 80 height 34
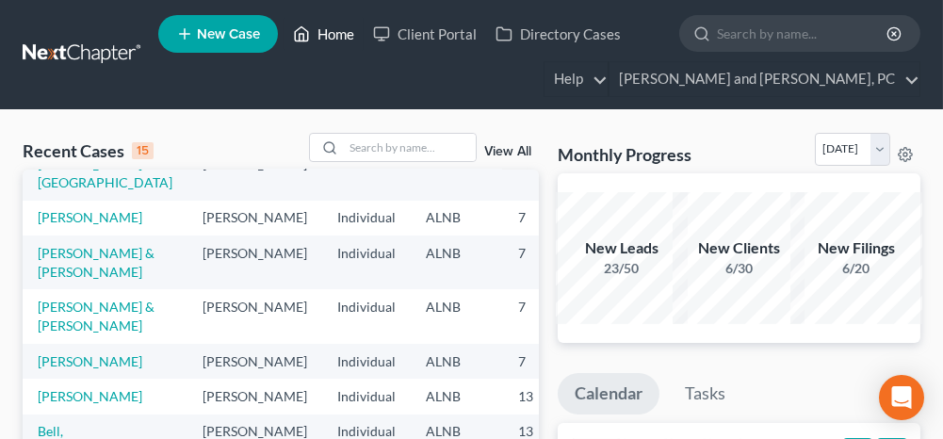
scroll to position [188, 0]
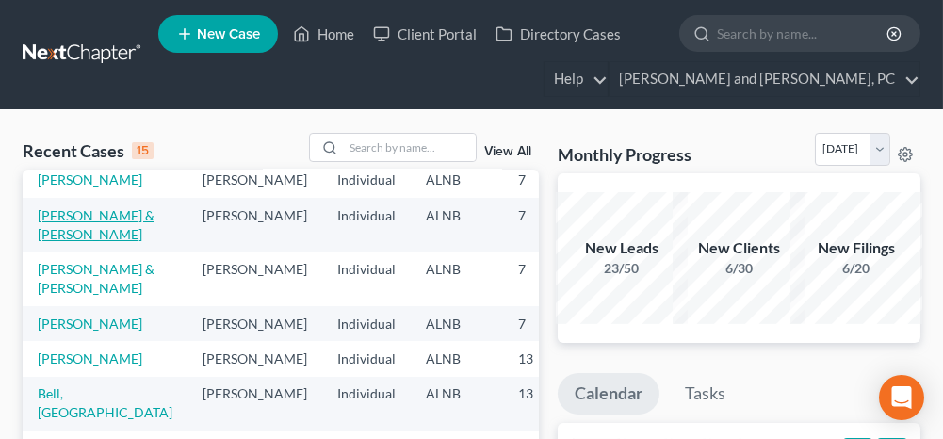
click at [57, 242] on link "[PERSON_NAME] & [PERSON_NAME]" at bounding box center [96, 224] width 117 height 35
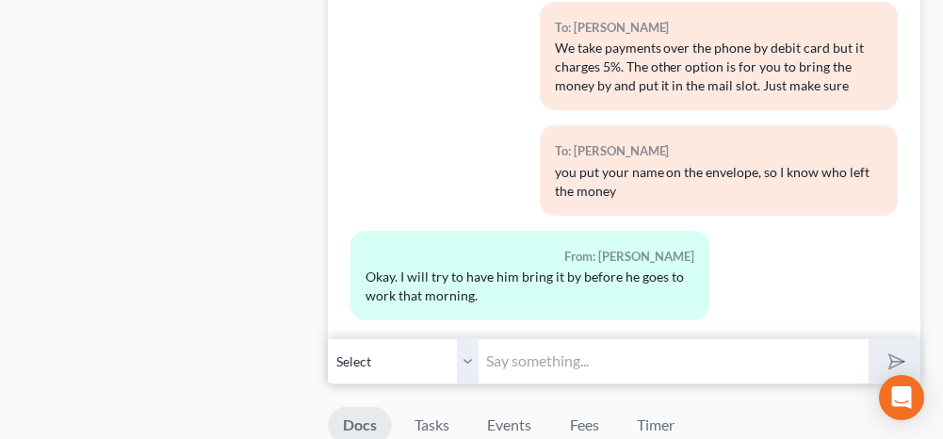
scroll to position [1601, 0]
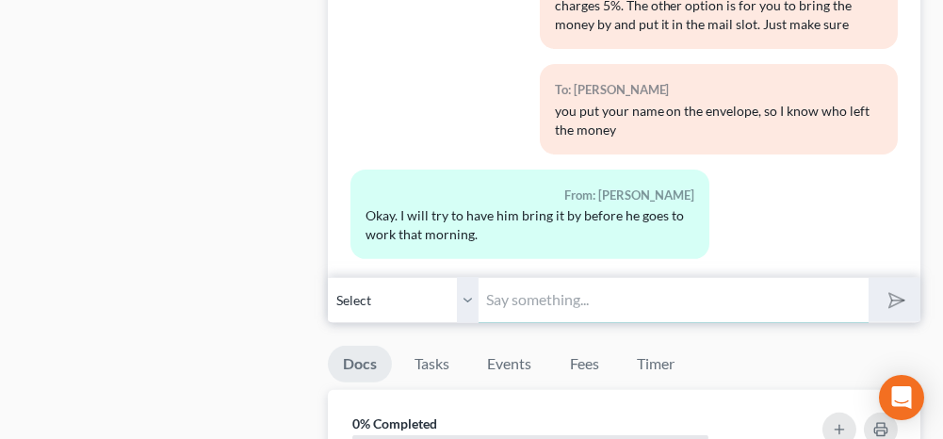
click at [599, 296] on input "text" at bounding box center [672, 300] width 389 height 46
type input "Okay"
drag, startPoint x: 901, startPoint y: 294, endPoint x: 864, endPoint y: 294, distance: 37.7
click at [901, 294] on icon "submit" at bounding box center [892, 300] width 19 height 19
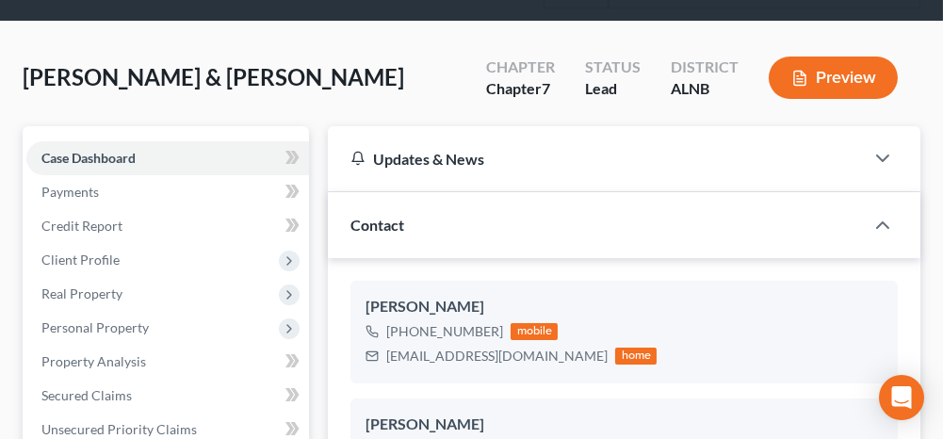
scroll to position [0, 0]
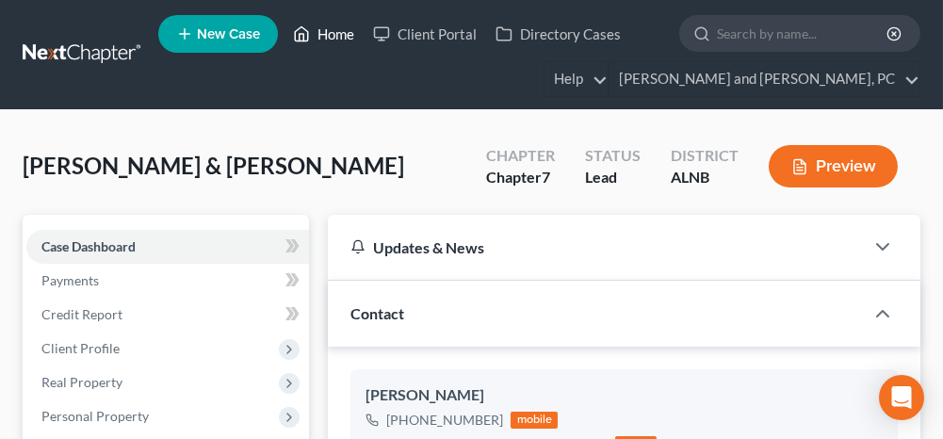
click at [332, 37] on link "Home" at bounding box center [324, 34] width 80 height 34
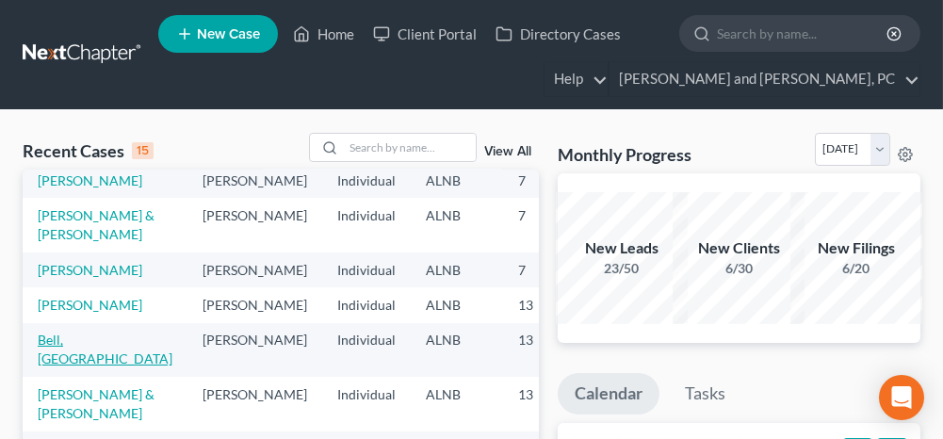
scroll to position [471, 0]
click at [55, 297] on link "[PERSON_NAME]" at bounding box center [90, 305] width 105 height 16
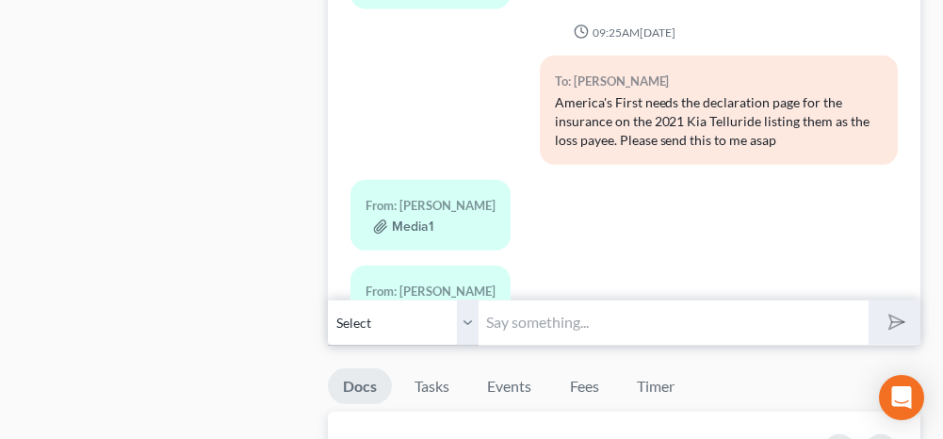
scroll to position [2072, 0]
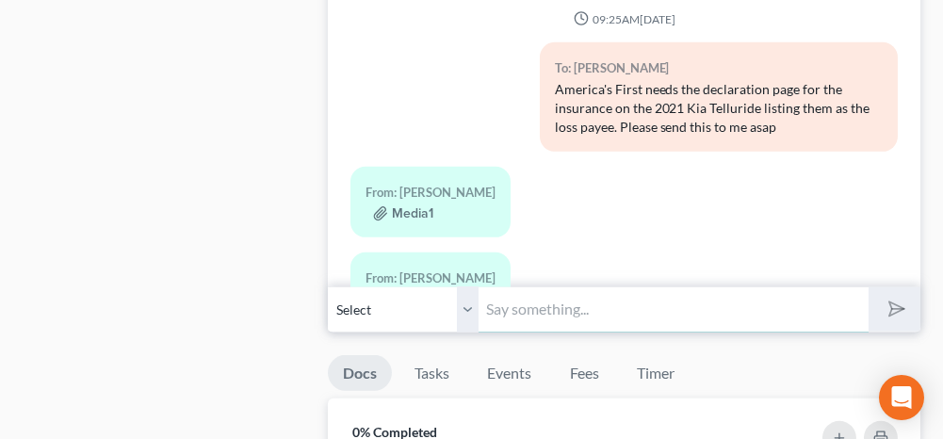
click at [574, 286] on input "text" at bounding box center [672, 309] width 389 height 46
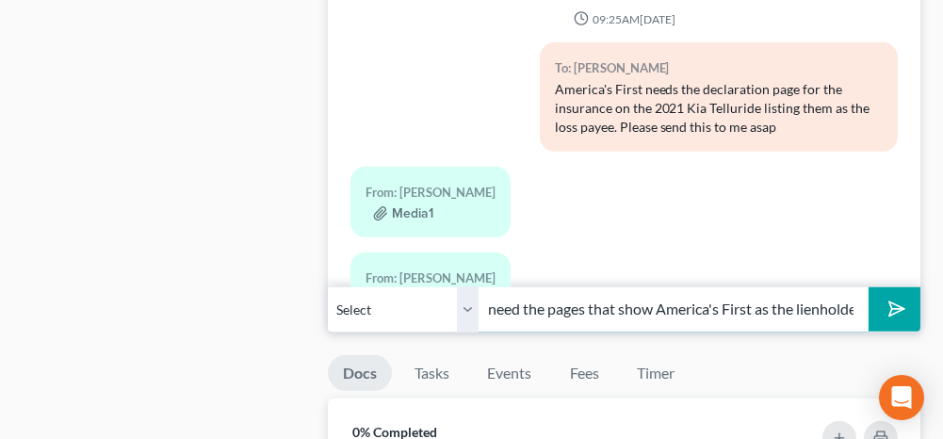
scroll to position [0, 20]
type input "I need the pages that show America's First as the lienholder"
click at [886, 300] on icon "submit" at bounding box center [893, 309] width 26 height 26
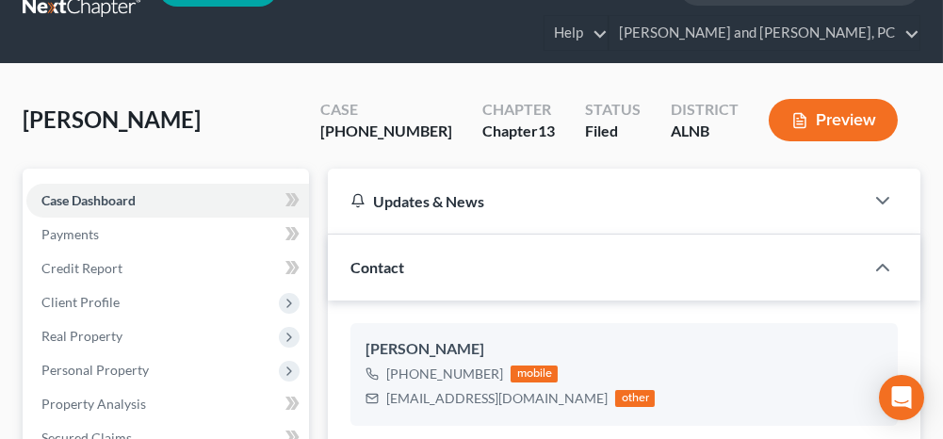
scroll to position [0, 0]
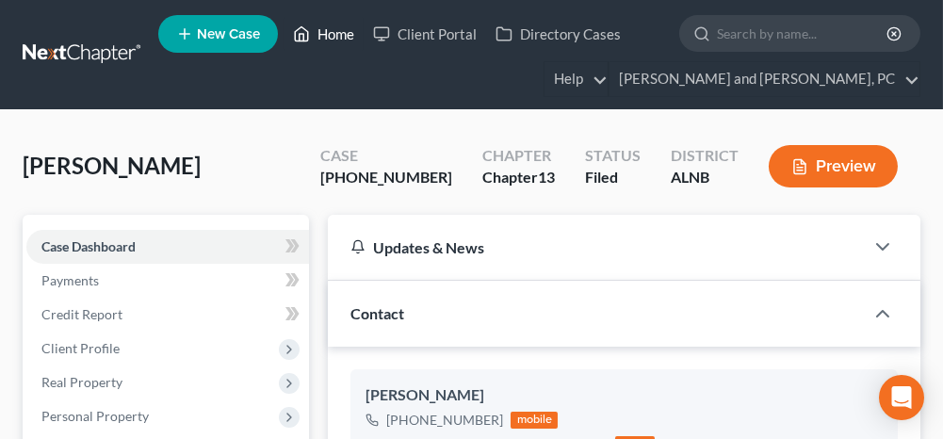
drag, startPoint x: 338, startPoint y: 34, endPoint x: 283, endPoint y: 127, distance: 108.5
click at [339, 34] on link "Home" at bounding box center [324, 34] width 80 height 34
